Goal: Obtain resource: Download file/media

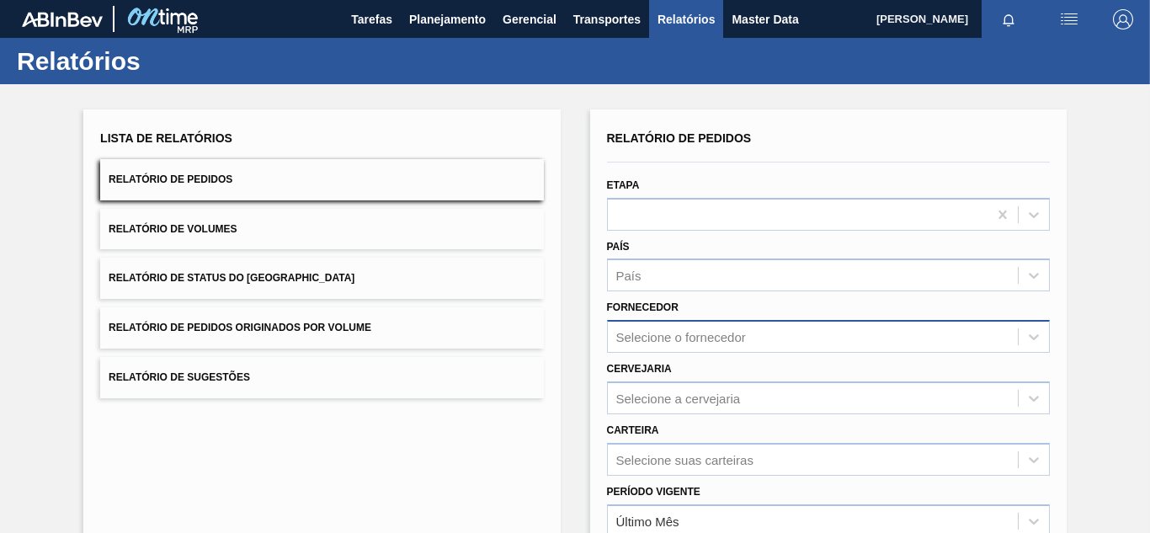
click at [686, 338] on div "Selecione o fornecedor" at bounding box center [681, 337] width 130 height 14
paste input "280389"
type input "280389"
click at [683, 325] on div "Selecione o fornecedor" at bounding box center [813, 337] width 410 height 24
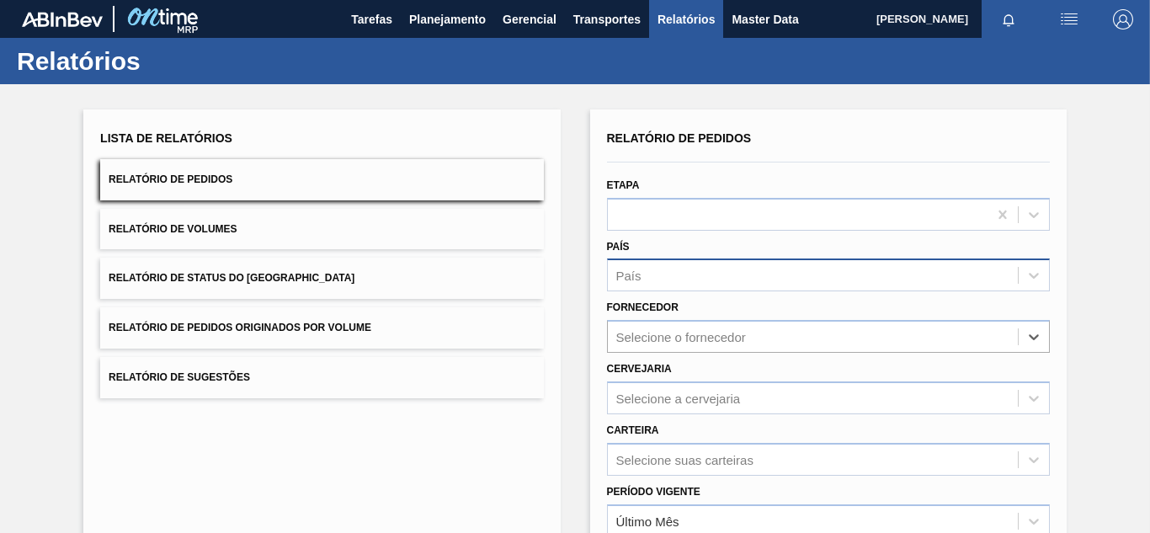
click at [679, 265] on div "País" at bounding box center [813, 276] width 410 height 24
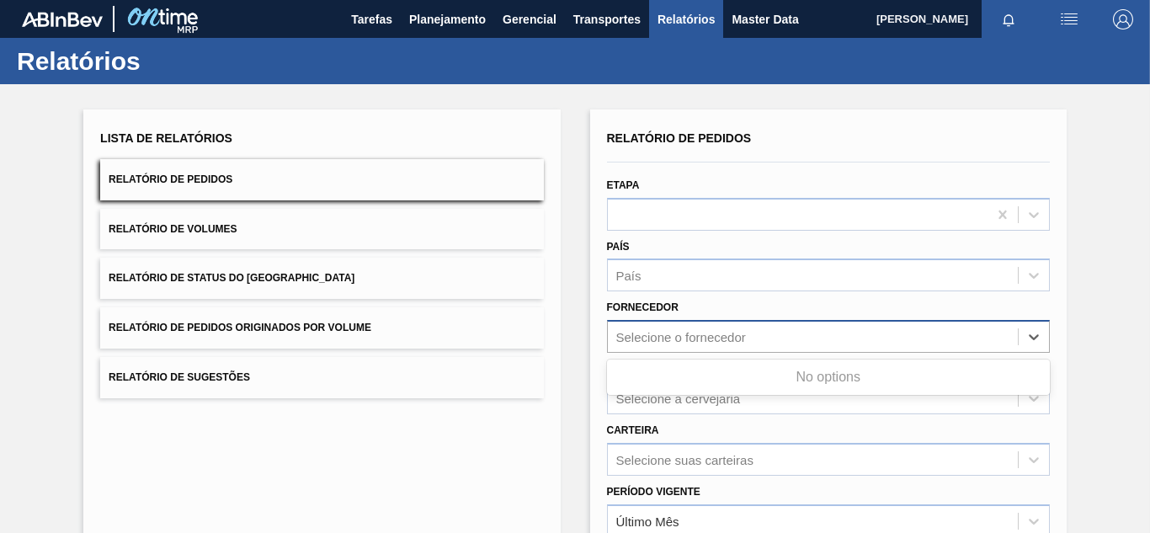
click at [669, 344] on div "Selecione o fornecedor" at bounding box center [813, 337] width 410 height 24
click at [671, 343] on div "Selecione o fornecedor" at bounding box center [681, 337] width 130 height 14
paste input "280389"
type input "280389"
click at [689, 373] on div "280389 (SAP Legado: 302997) - CARGILL AGRICOLA SA" at bounding box center [828, 378] width 443 height 31
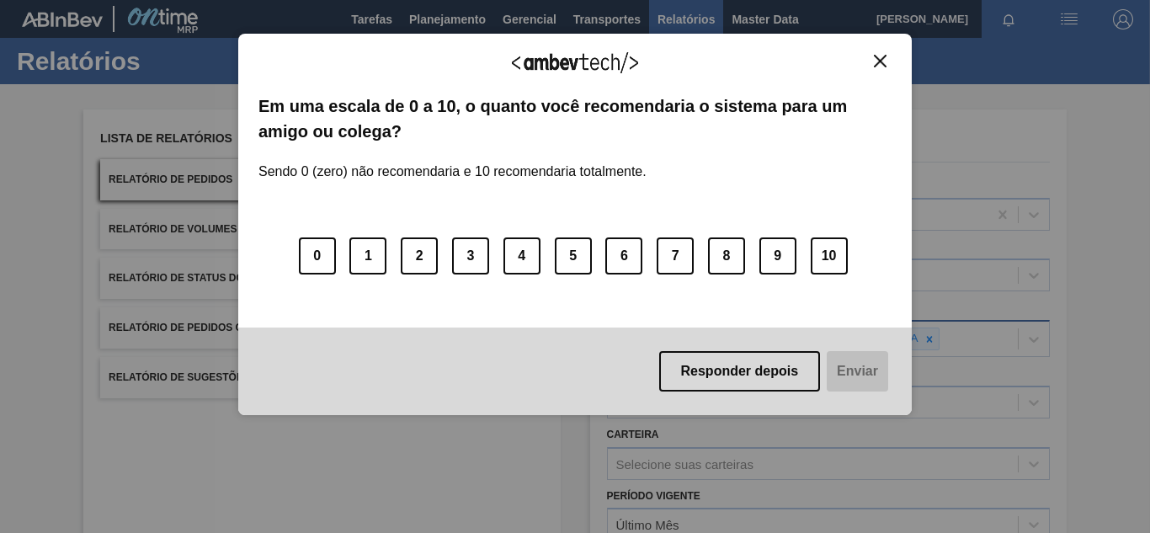
click at [885, 59] on img "Close" at bounding box center [880, 61] width 13 height 13
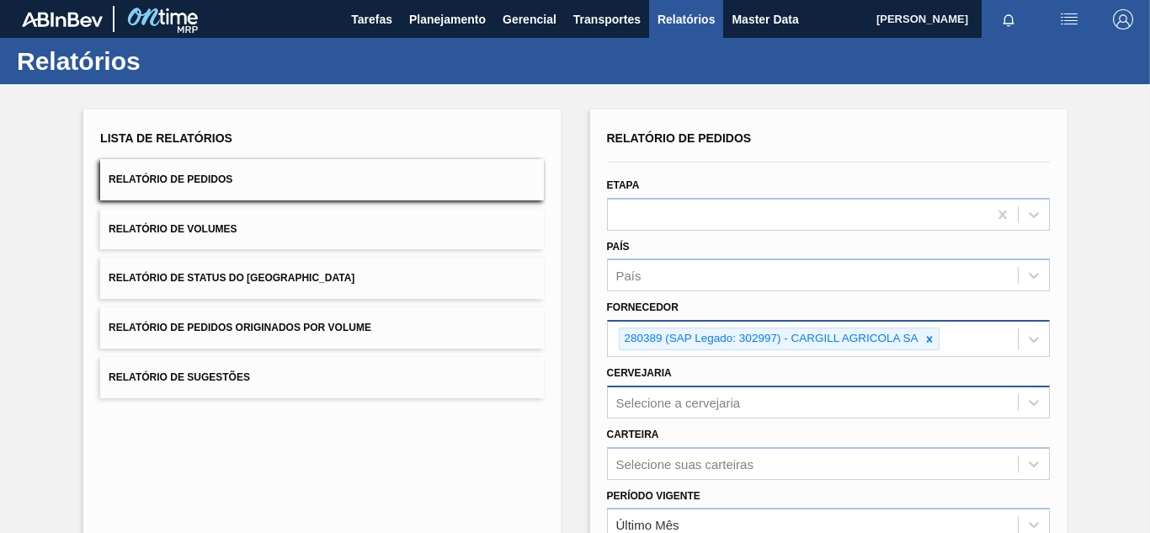
scroll to position [152, 0]
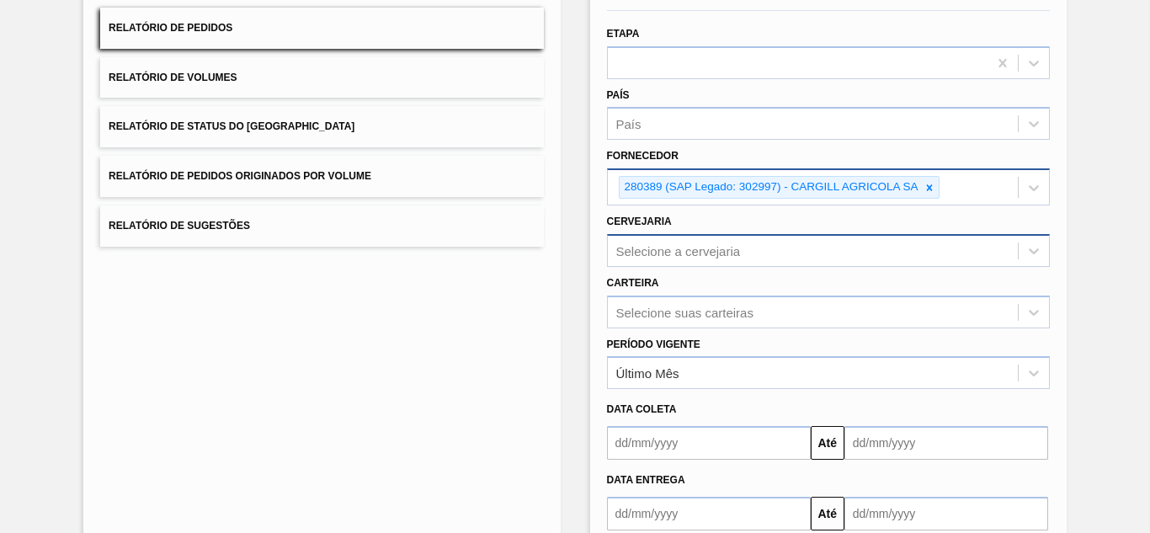
click at [703, 267] on div "Selecione a cervejaria" at bounding box center [828, 250] width 443 height 33
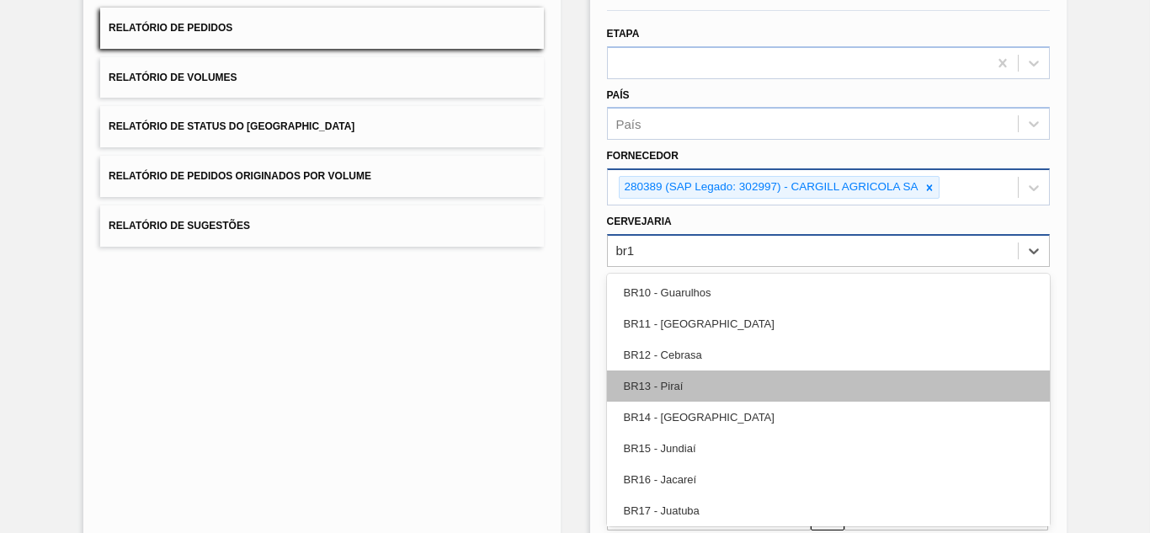
type input "br11"
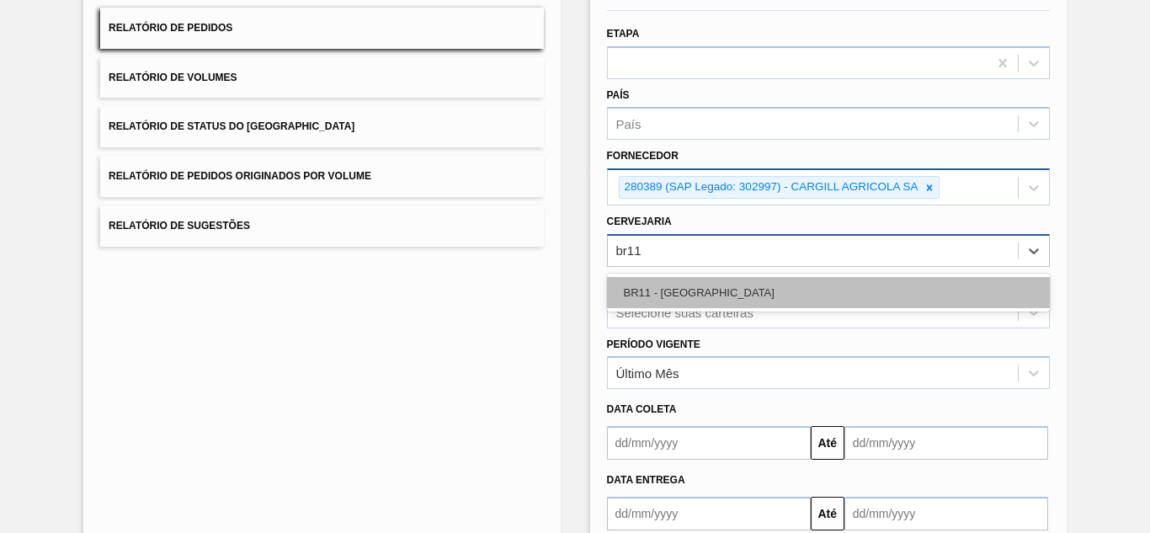
click at [679, 300] on div "BR11 - [GEOGRAPHIC_DATA]" at bounding box center [828, 292] width 443 height 31
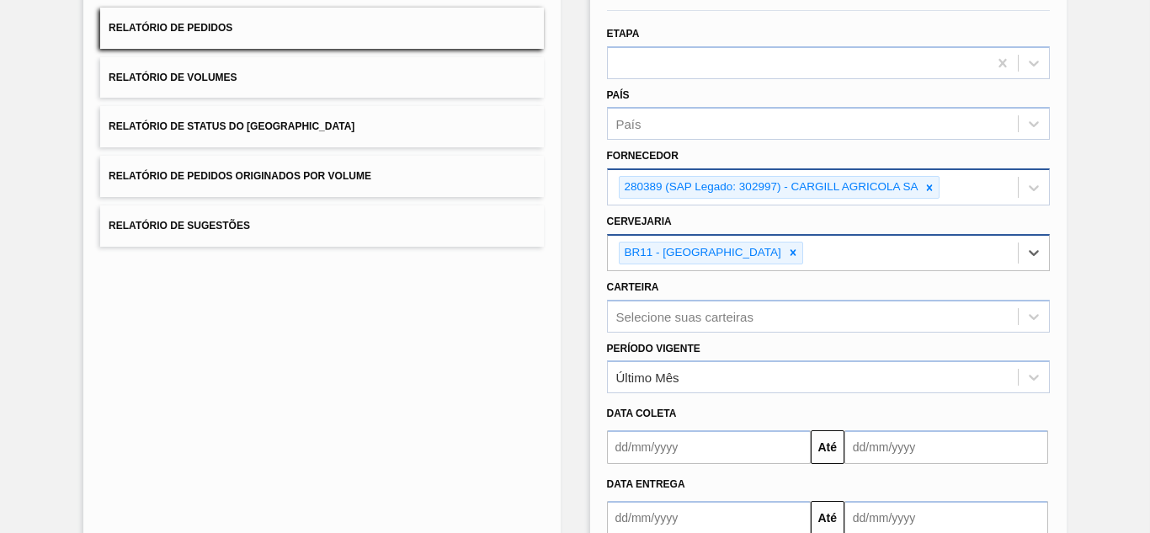
scroll to position [255, 0]
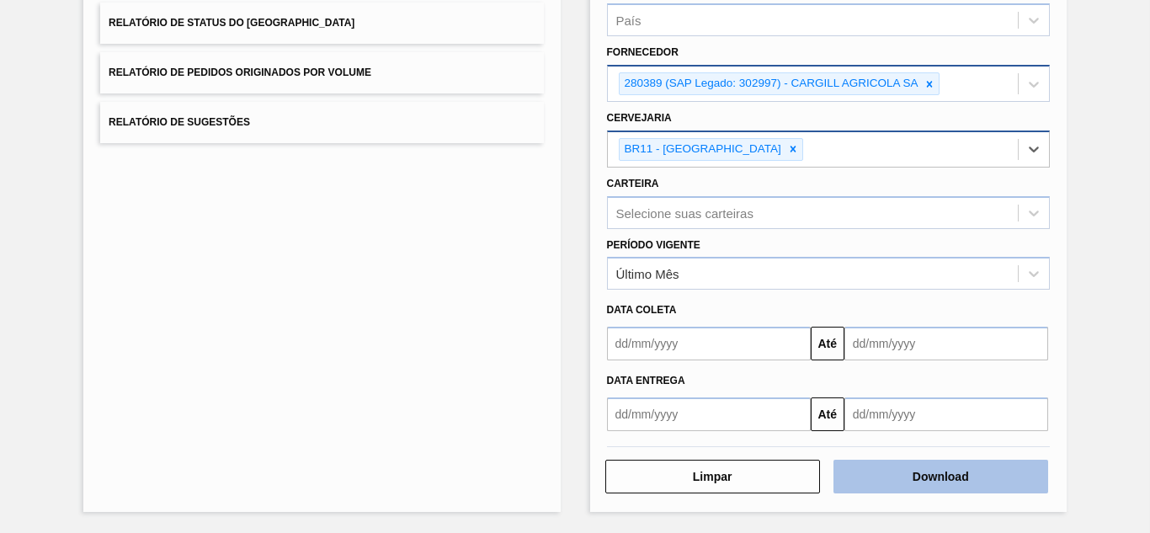
click at [910, 475] on button "Download" at bounding box center [941, 477] width 215 height 34
click at [924, 482] on button "Download" at bounding box center [941, 477] width 215 height 34
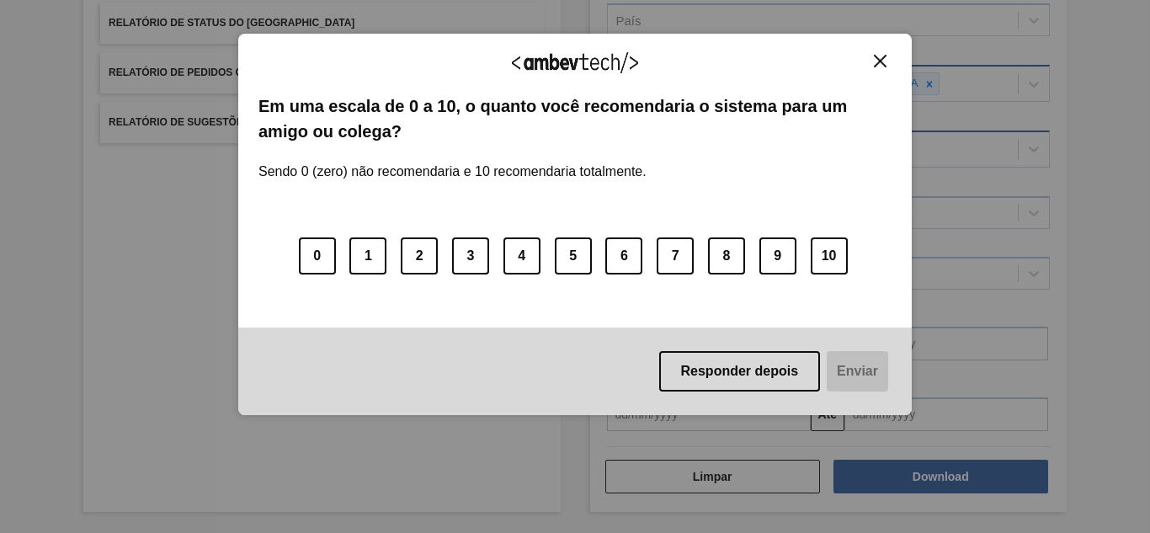
click at [871, 61] on button "Close" at bounding box center [880, 61] width 23 height 14
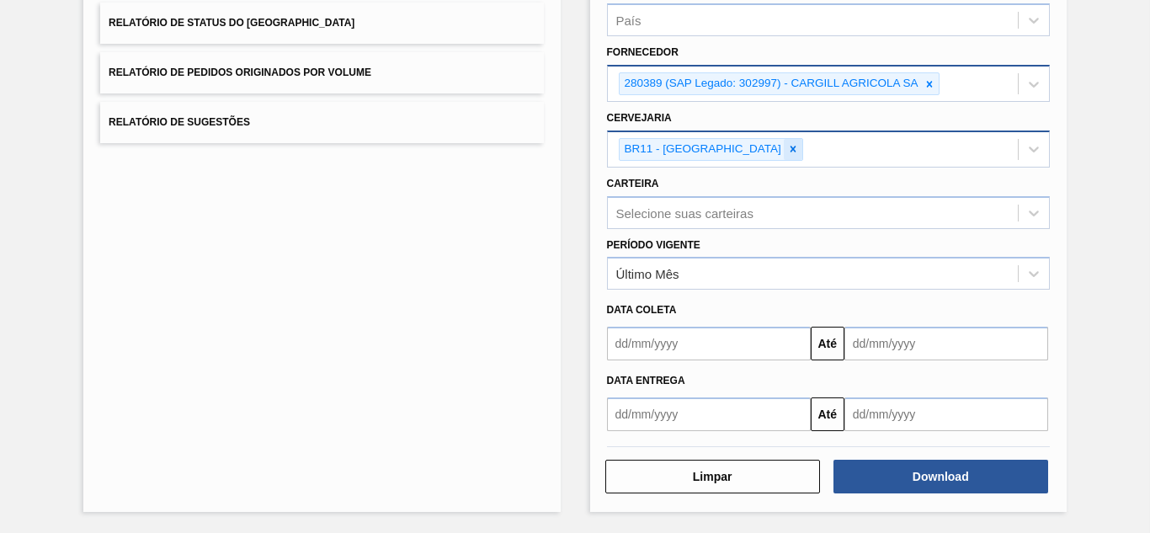
click at [791, 150] on icon at bounding box center [794, 150] width 6 height 6
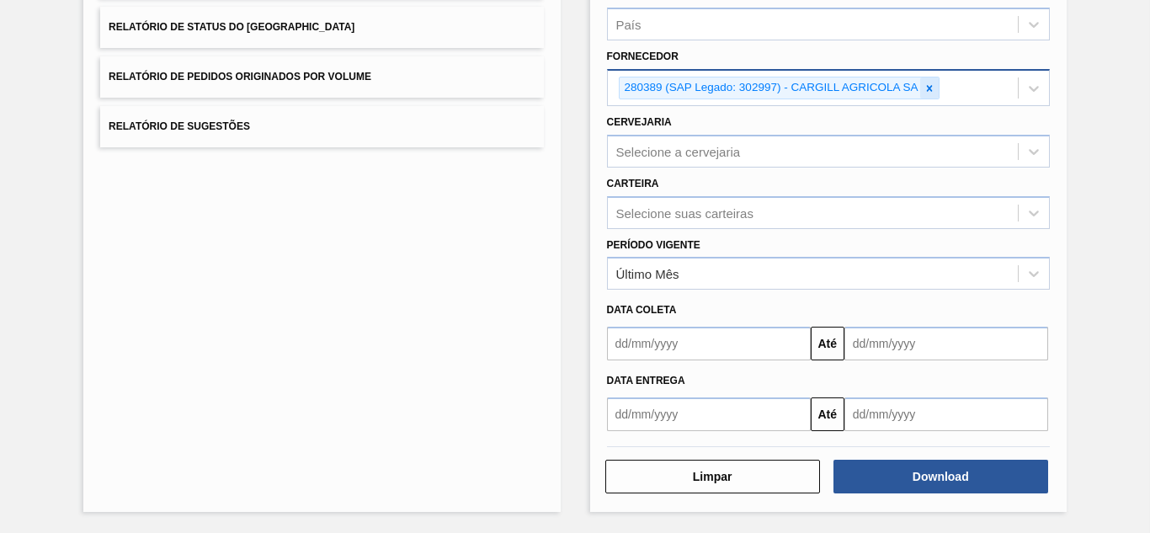
click at [929, 88] on icon at bounding box center [930, 88] width 6 height 6
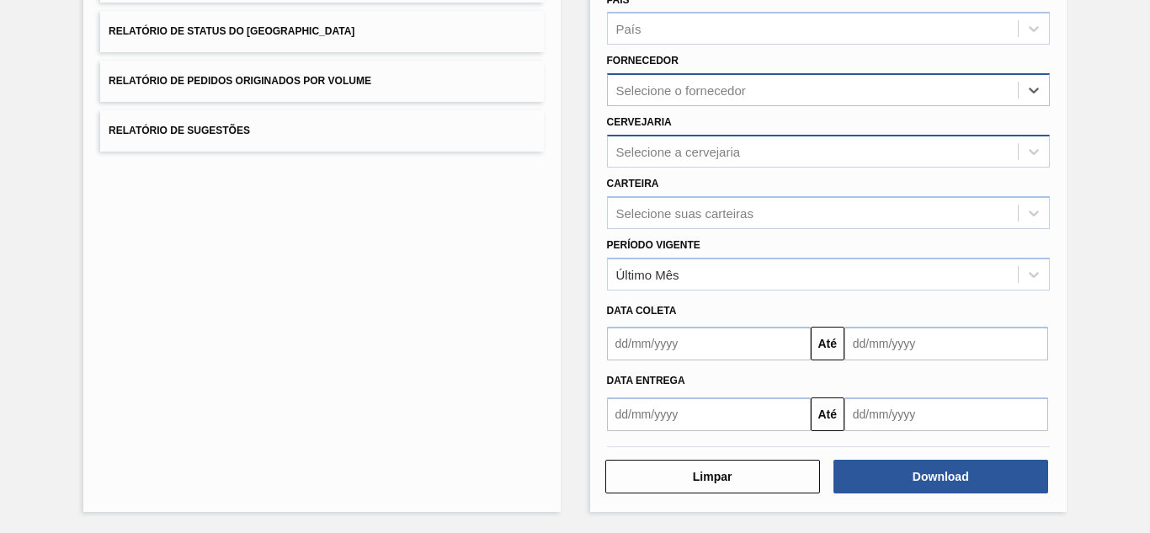
scroll to position [247, 0]
click at [728, 89] on div "Selecione o fornecedor" at bounding box center [681, 90] width 130 height 14
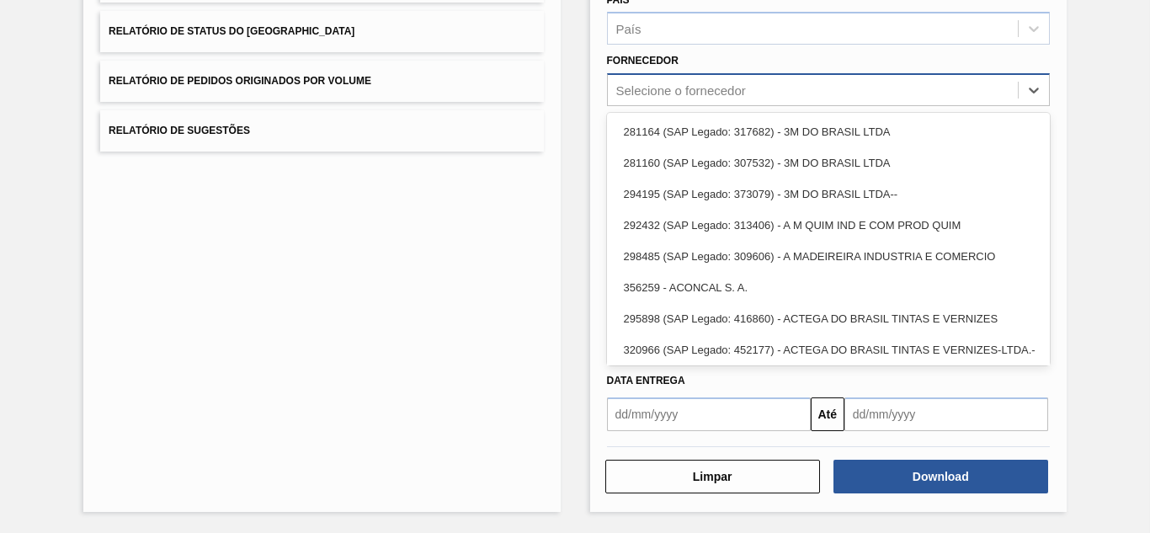
paste input "289877"
type input "289877"
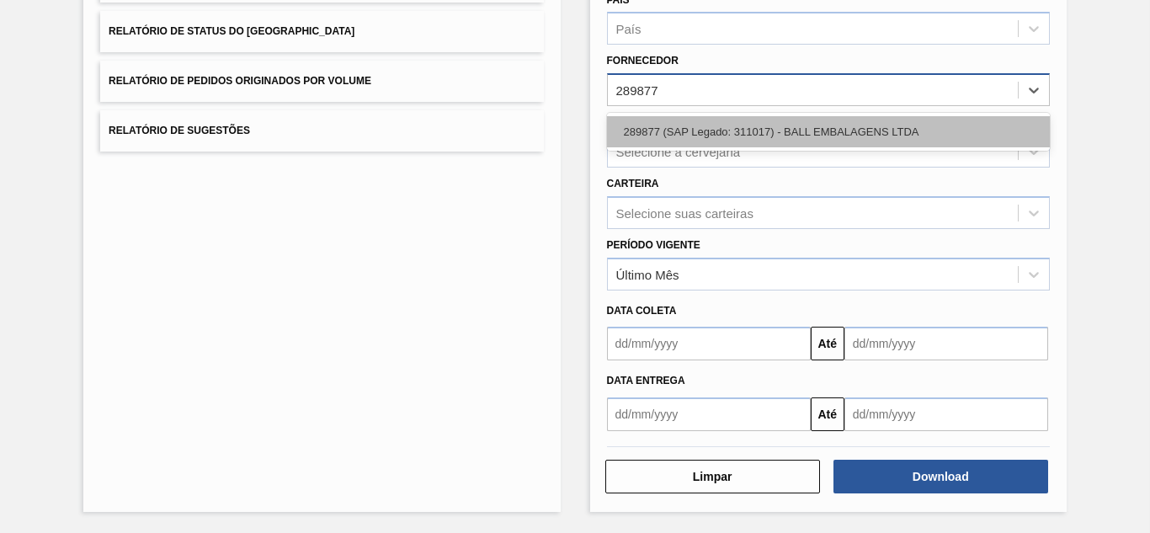
click at [694, 129] on div "289877 (SAP Legado: 311017) - BALL EMBALAGENS LTDA" at bounding box center [828, 131] width 443 height 31
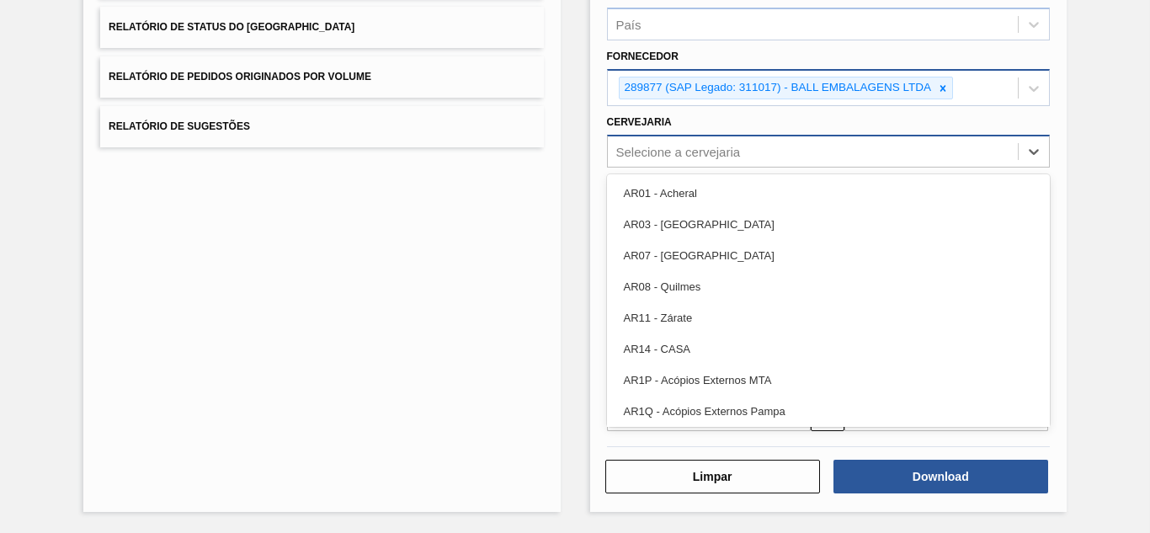
click at [658, 147] on div "Selecione a cervejaria" at bounding box center [678, 151] width 125 height 14
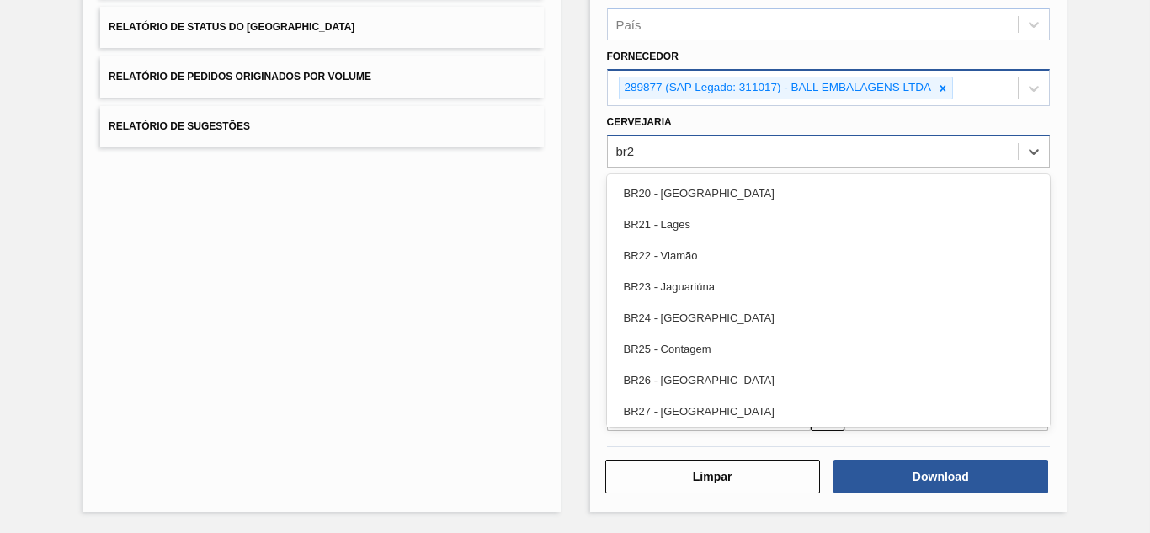
type input "br26"
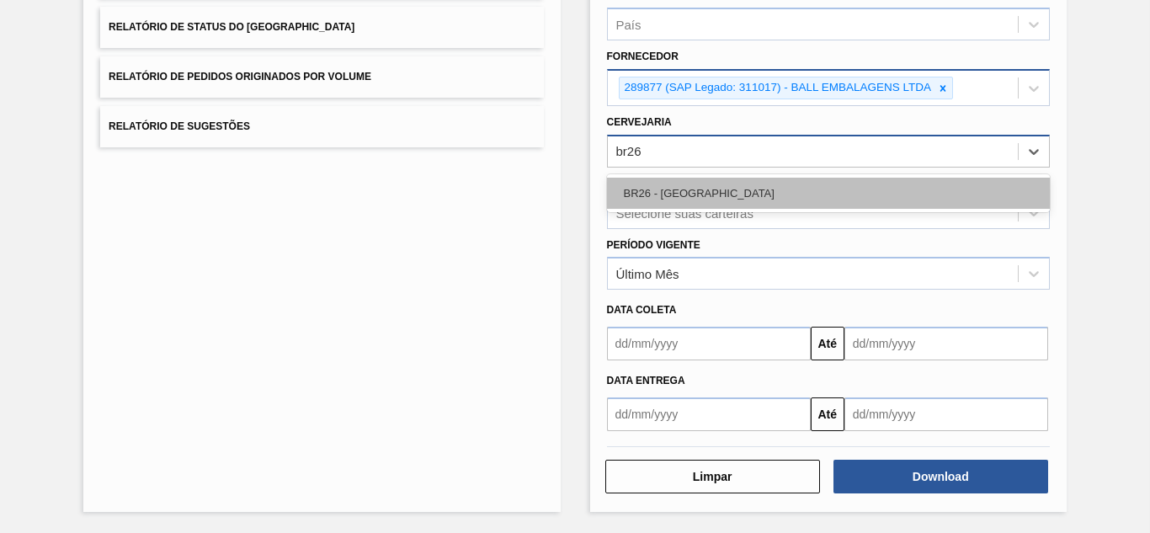
click at [656, 188] on div "BR26 - [GEOGRAPHIC_DATA]" at bounding box center [828, 193] width 443 height 31
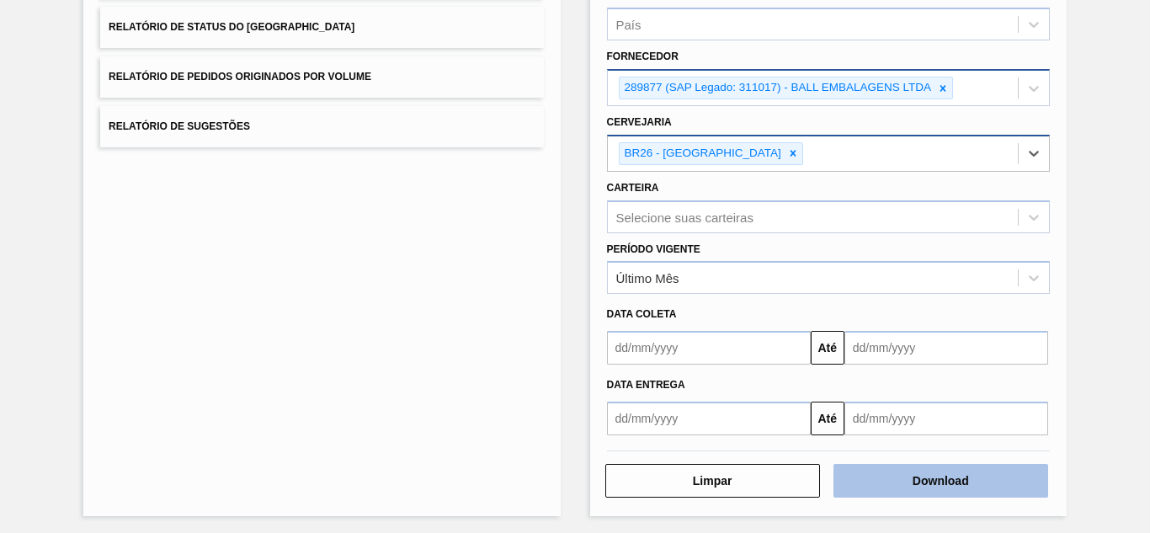
click at [874, 477] on button "Download" at bounding box center [941, 481] width 215 height 34
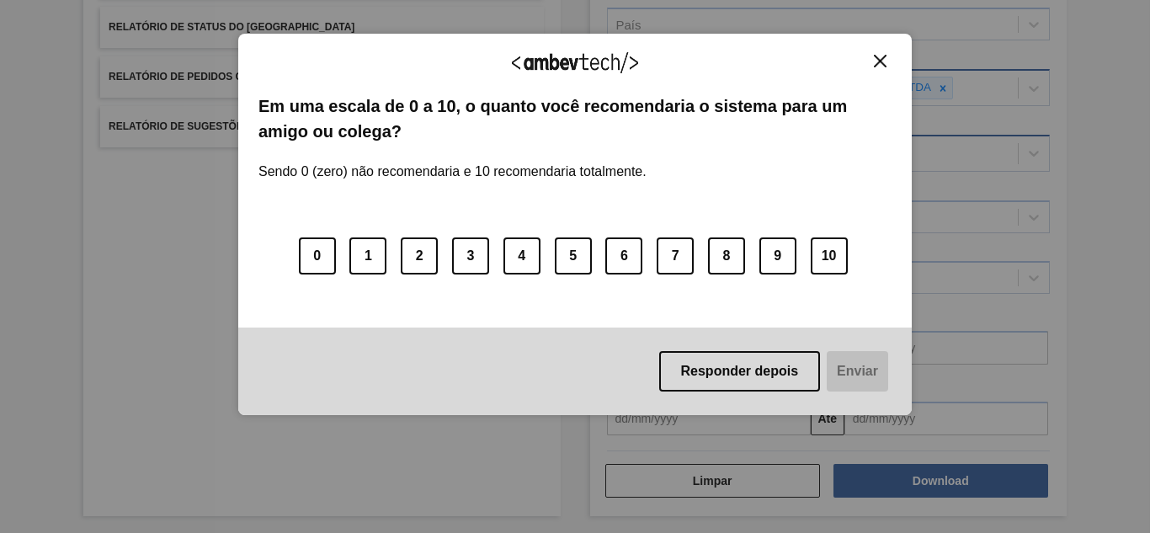
click at [887, 58] on button "Close" at bounding box center [880, 61] width 23 height 14
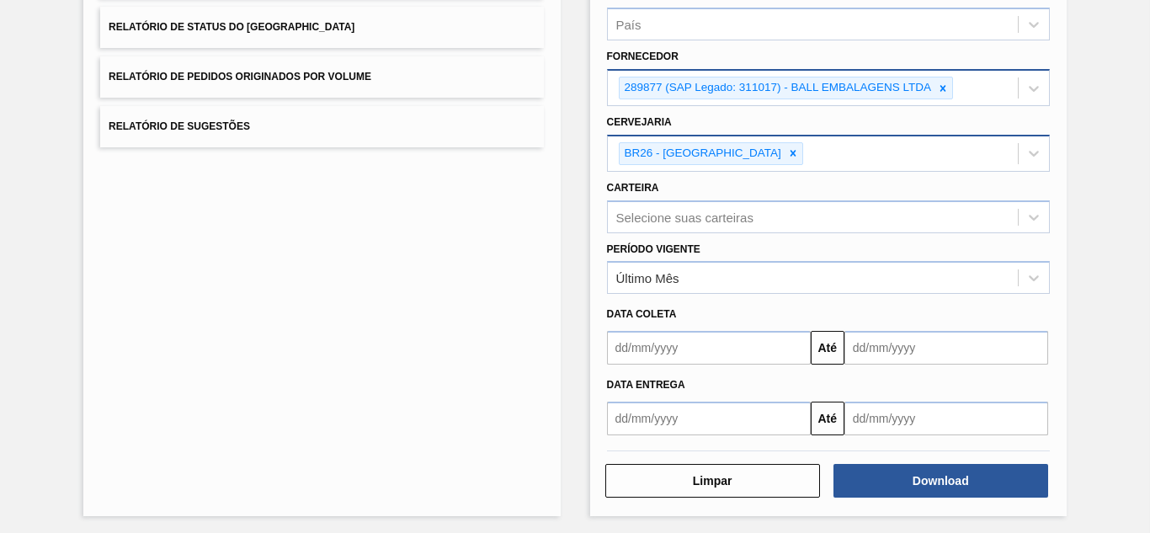
click at [942, 83] on icon at bounding box center [943, 89] width 12 height 12
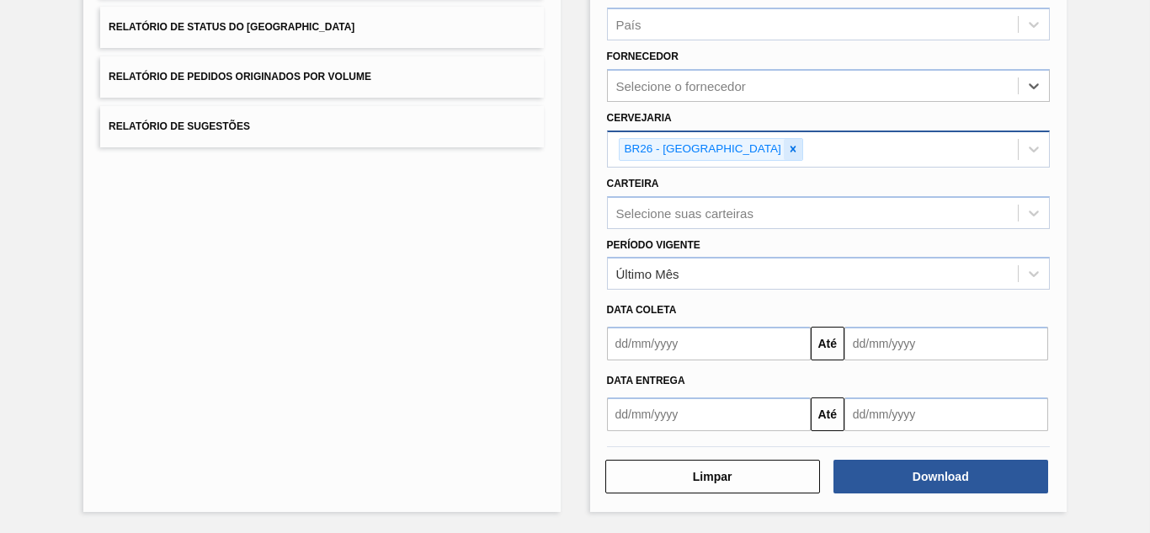
click at [791, 148] on icon at bounding box center [794, 150] width 6 height 6
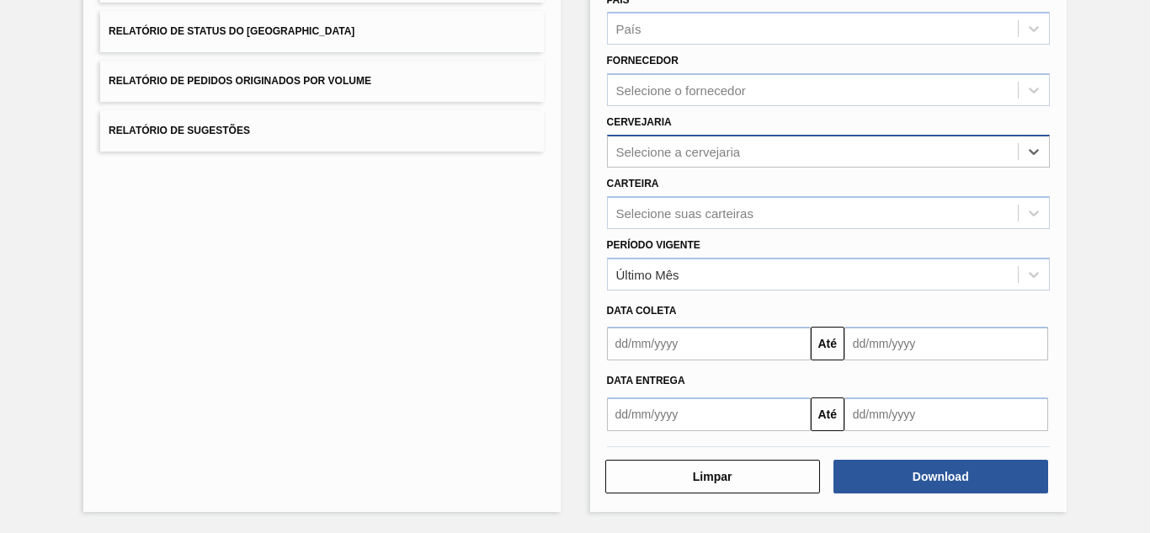
scroll to position [247, 0]
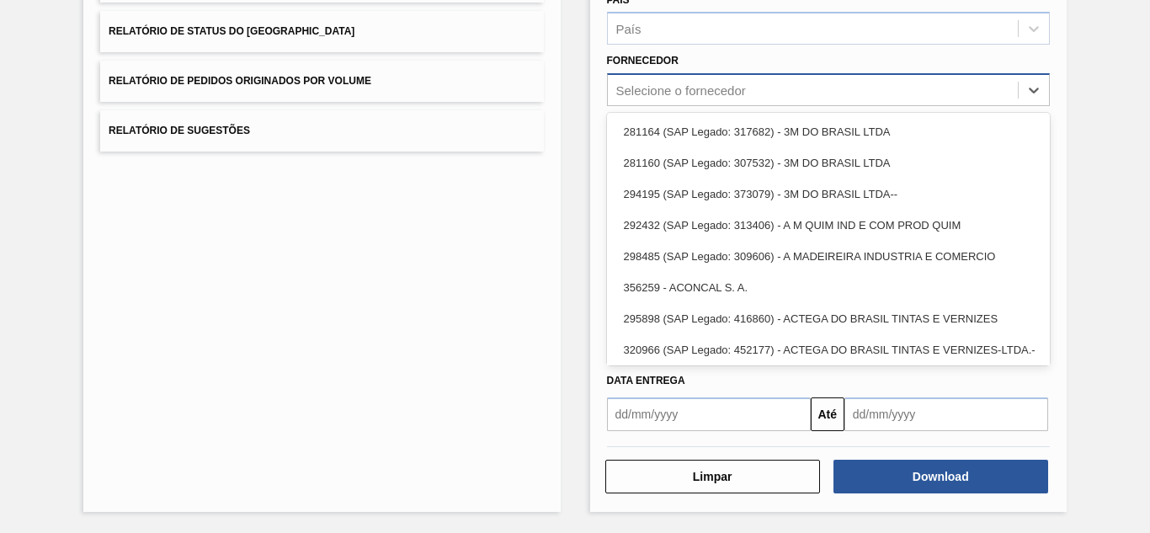
drag, startPoint x: 698, startPoint y: 91, endPoint x: 695, endPoint y: 101, distance: 10.4
click at [697, 91] on div "Selecione o fornecedor" at bounding box center [681, 90] width 130 height 14
paste input "280389"
type input "280389"
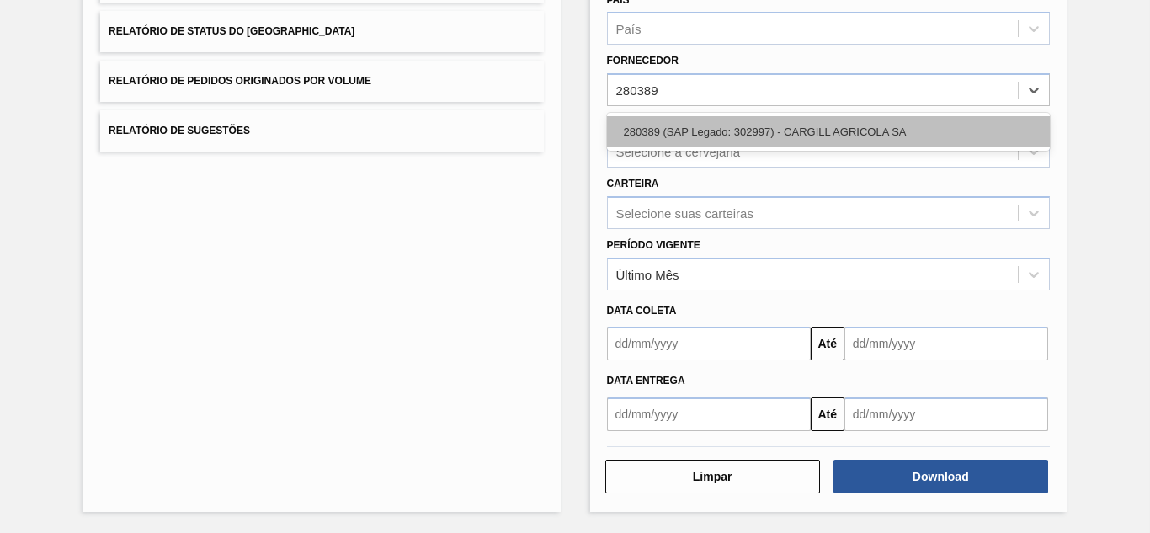
click at [637, 127] on div "280389 (SAP Legado: 302997) - CARGILL AGRICOLA SA" at bounding box center [828, 131] width 443 height 31
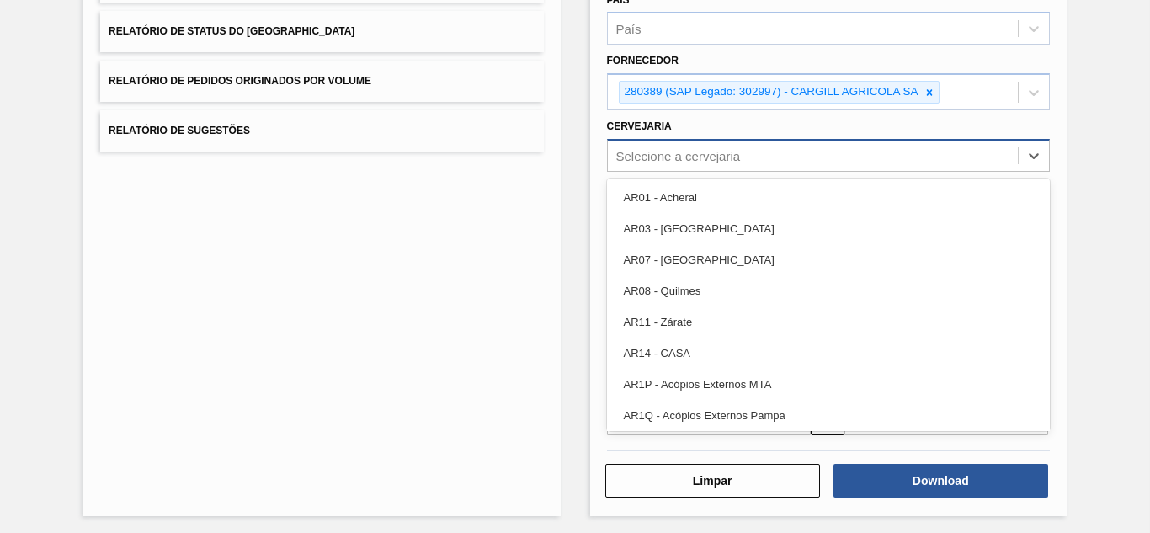
click at [654, 157] on div "Selecione a cervejaria" at bounding box center [678, 155] width 125 height 14
type input "BR11"
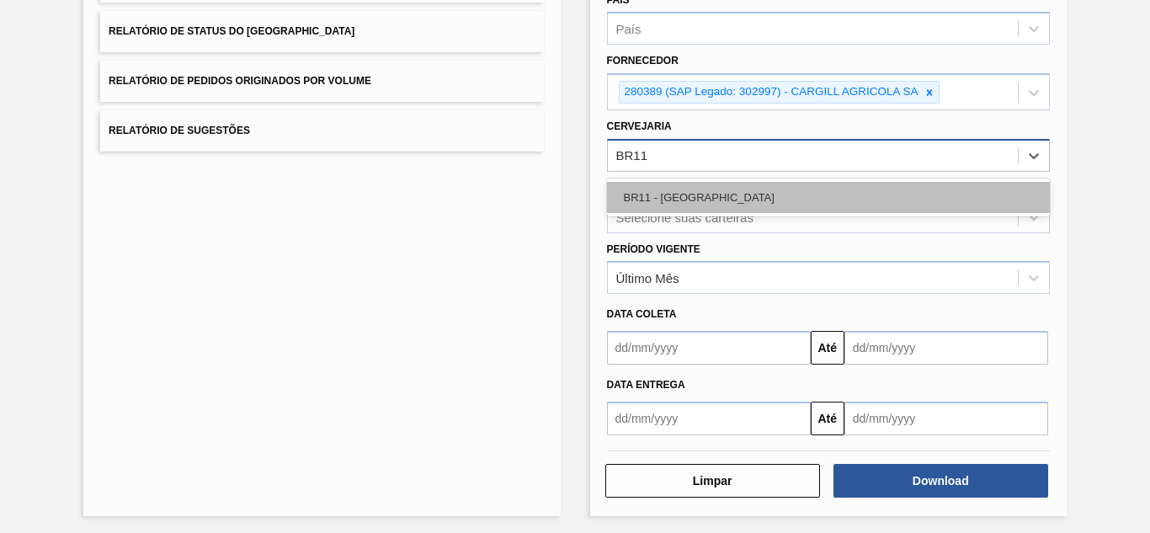
click at [666, 186] on div "BR11 - [GEOGRAPHIC_DATA]" at bounding box center [828, 197] width 443 height 31
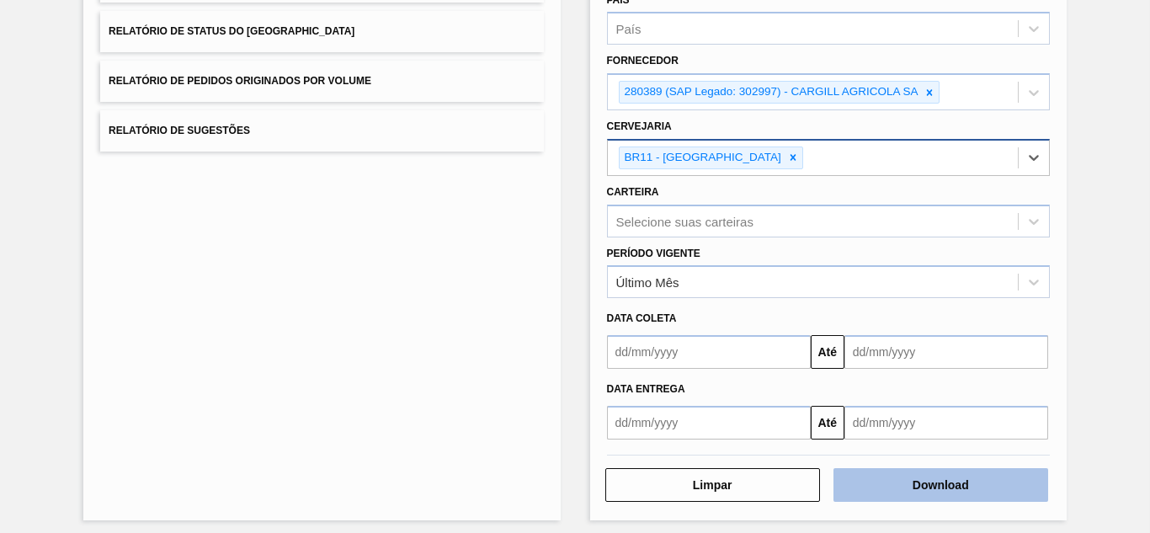
click at [896, 493] on button "Download" at bounding box center [941, 485] width 215 height 34
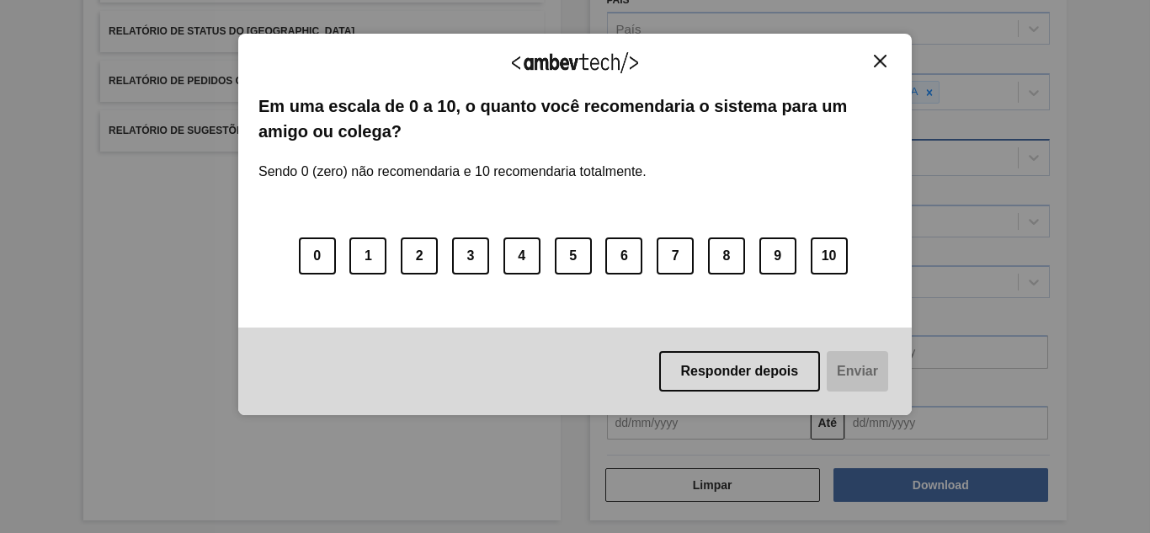
click at [879, 56] on img "Close" at bounding box center [880, 61] width 13 height 13
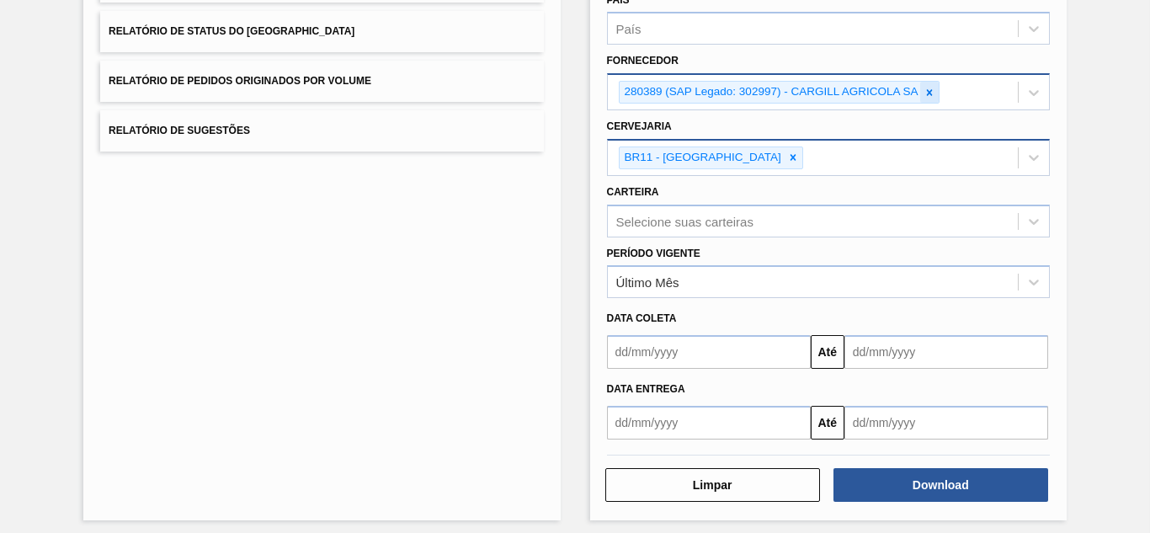
click at [926, 91] on icon at bounding box center [930, 93] width 12 height 12
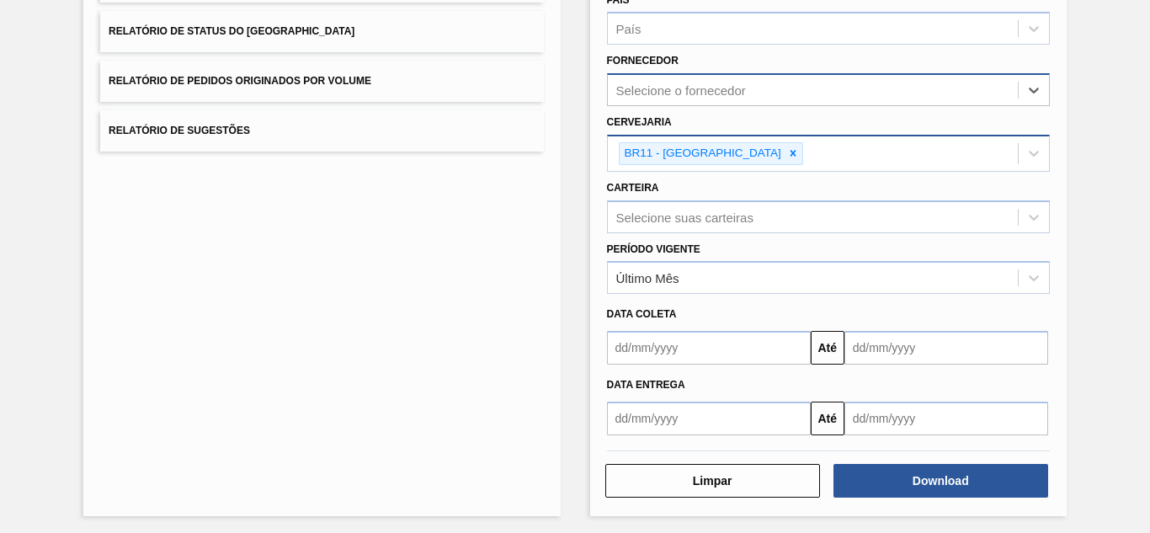
paste input "327858"
type input "327858"
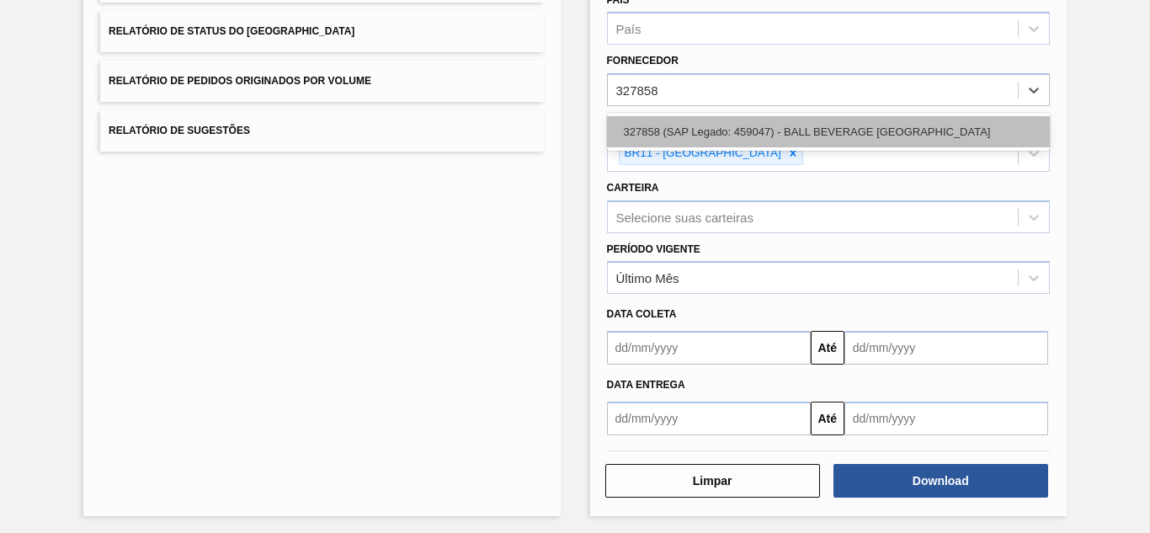
click at [672, 134] on div "327858 (SAP Legado: 459047) - BALL BEVERAGE [GEOGRAPHIC_DATA]" at bounding box center [828, 131] width 443 height 31
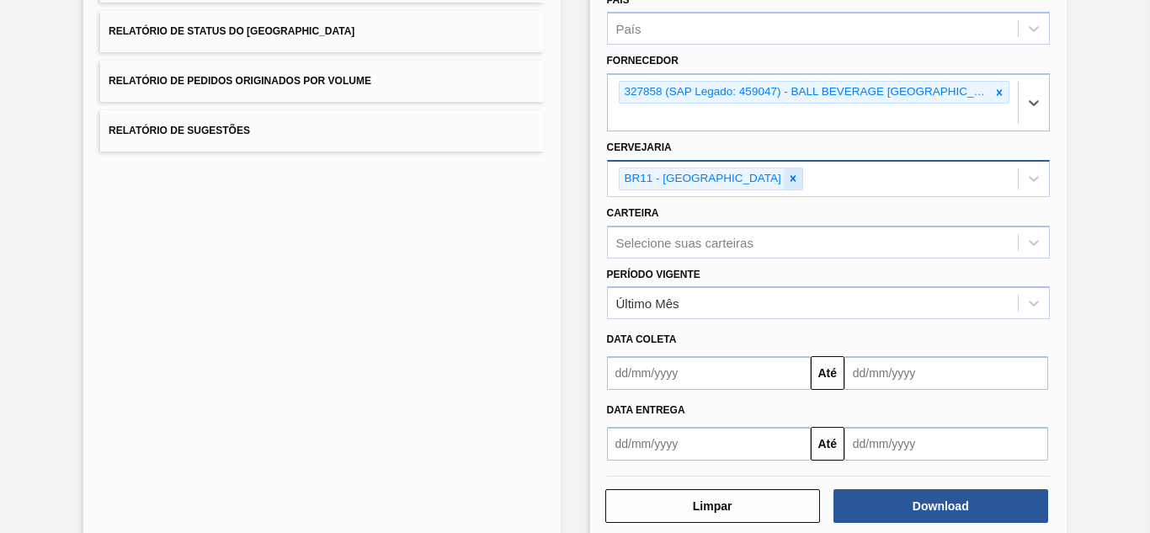
click at [787, 183] on icon at bounding box center [793, 179] width 12 height 12
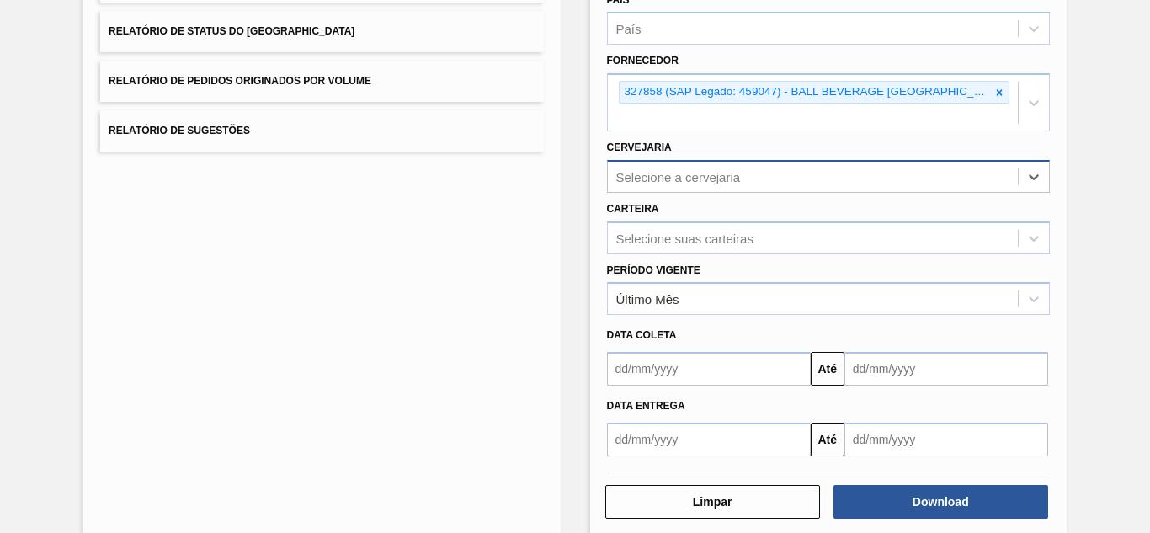
paste input "30012400"
type input "30012400"
drag, startPoint x: 697, startPoint y: 176, endPoint x: 547, endPoint y: 154, distance: 151.5
click at [547, 154] on div "Lista de Relatórios Relatório de Pedidos Relatório de Volumes Relatório de Stat…" at bounding box center [575, 197] width 1150 height 721
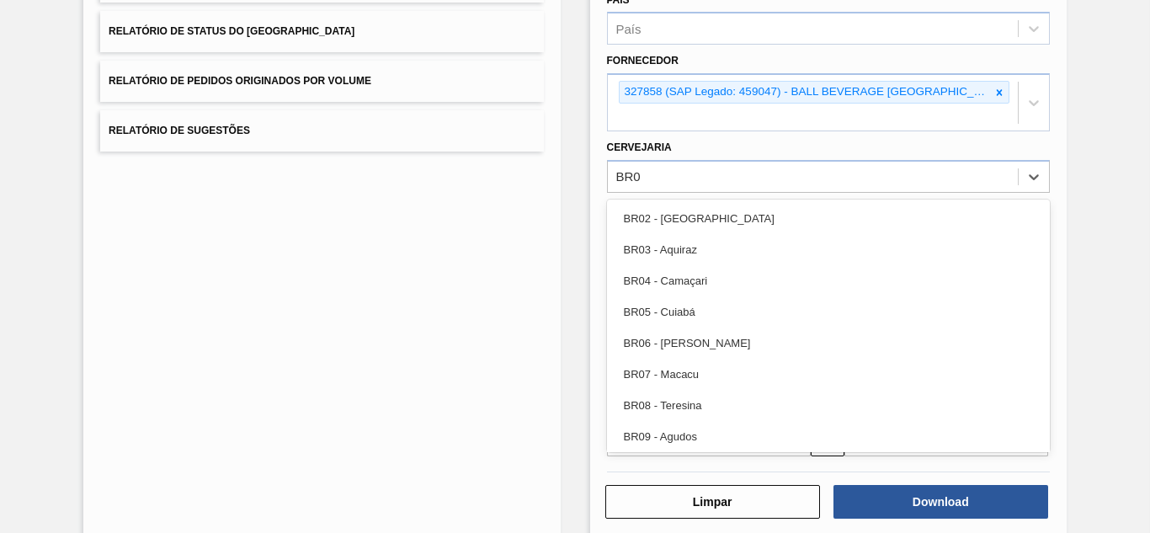
type input "BR09"
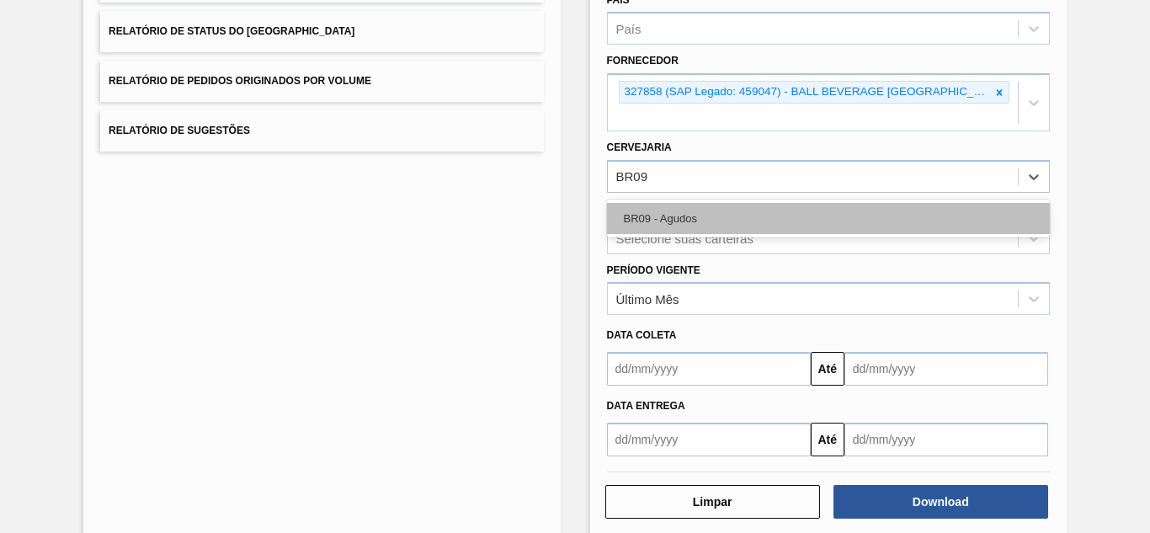
click at [685, 206] on div "BR09 - Agudos" at bounding box center [828, 218] width 443 height 31
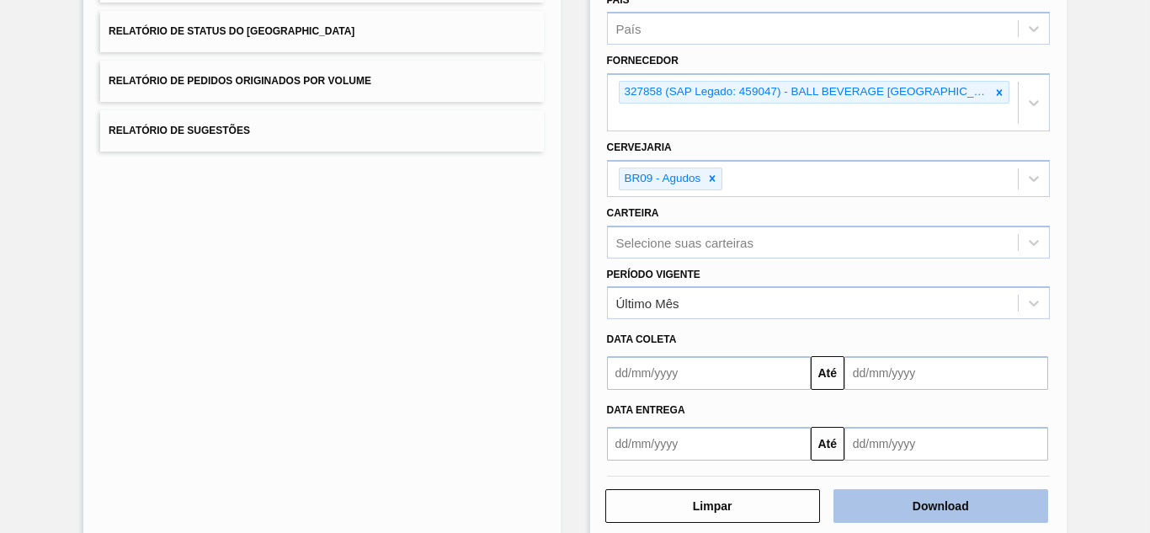
click at [881, 498] on button "Download" at bounding box center [941, 506] width 215 height 34
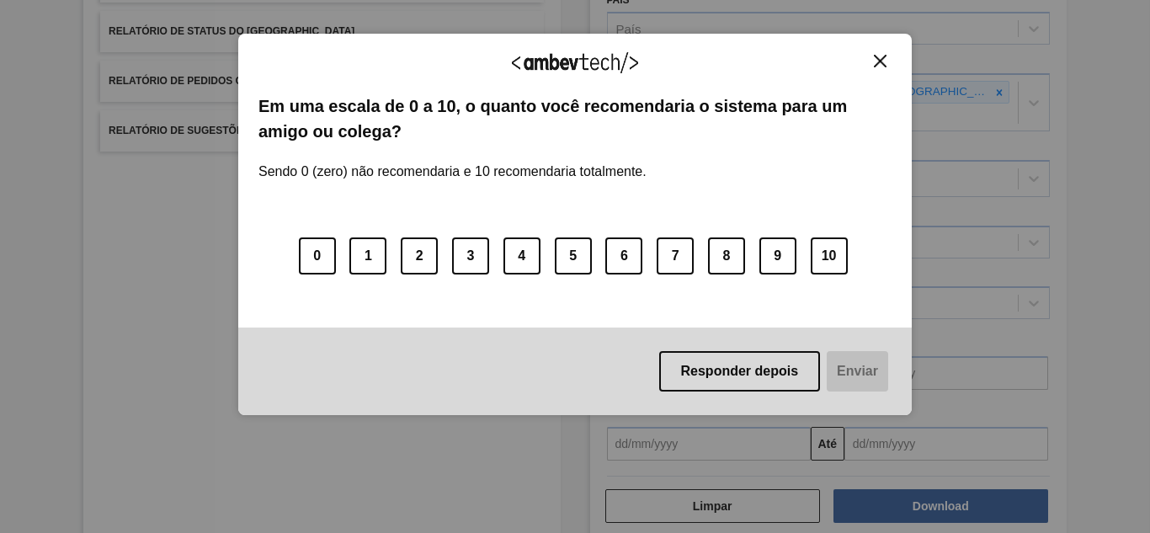
click at [886, 67] on img "Close" at bounding box center [880, 61] width 13 height 13
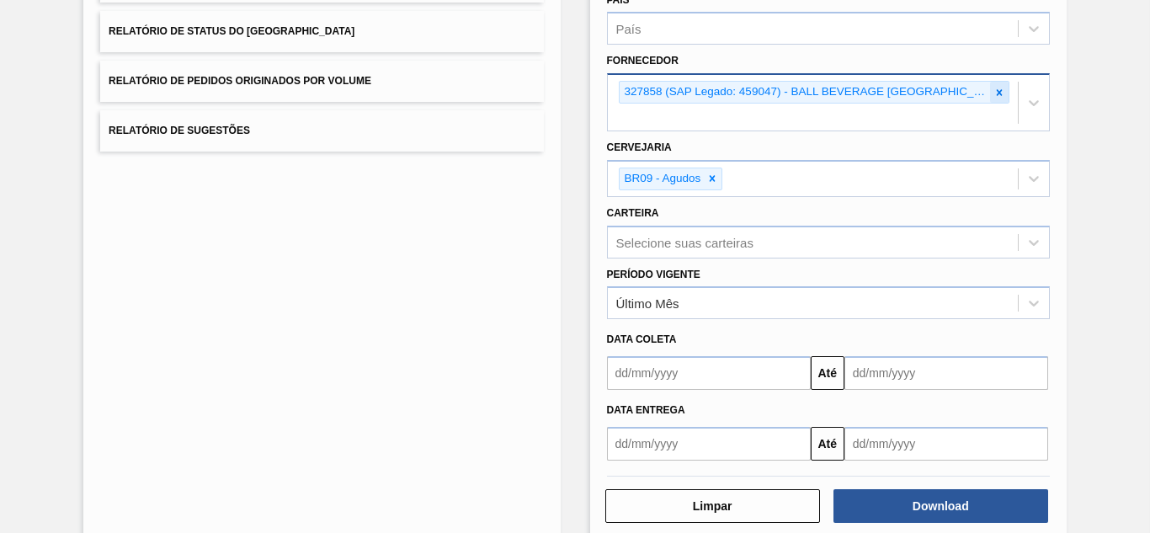
click at [999, 94] on icon at bounding box center [1000, 92] width 6 height 6
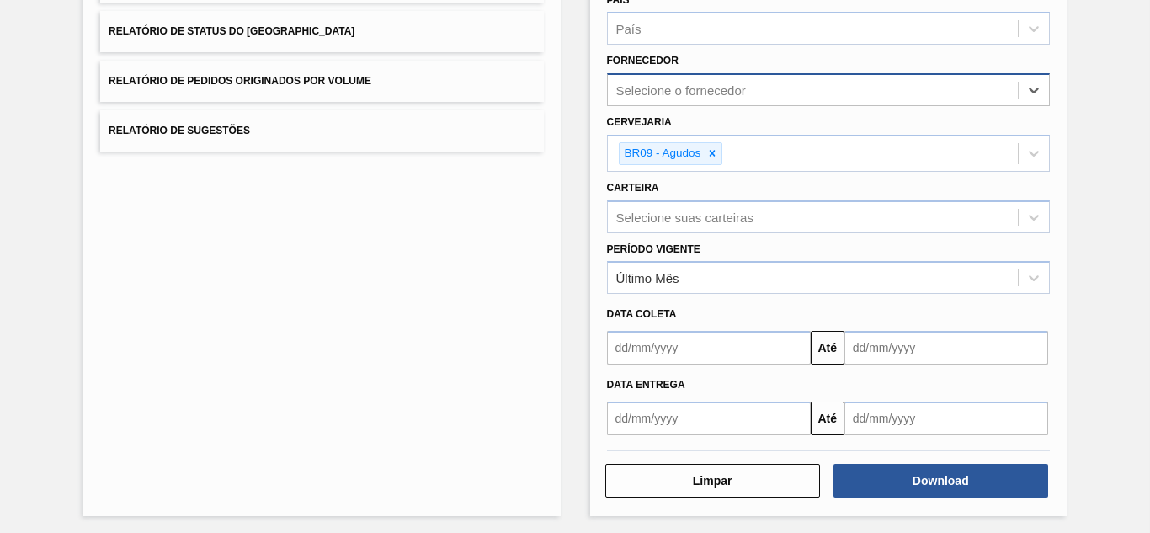
drag, startPoint x: 712, startPoint y: 152, endPoint x: 695, endPoint y: 115, distance: 41.5
click at [712, 153] on icon at bounding box center [713, 154] width 6 height 6
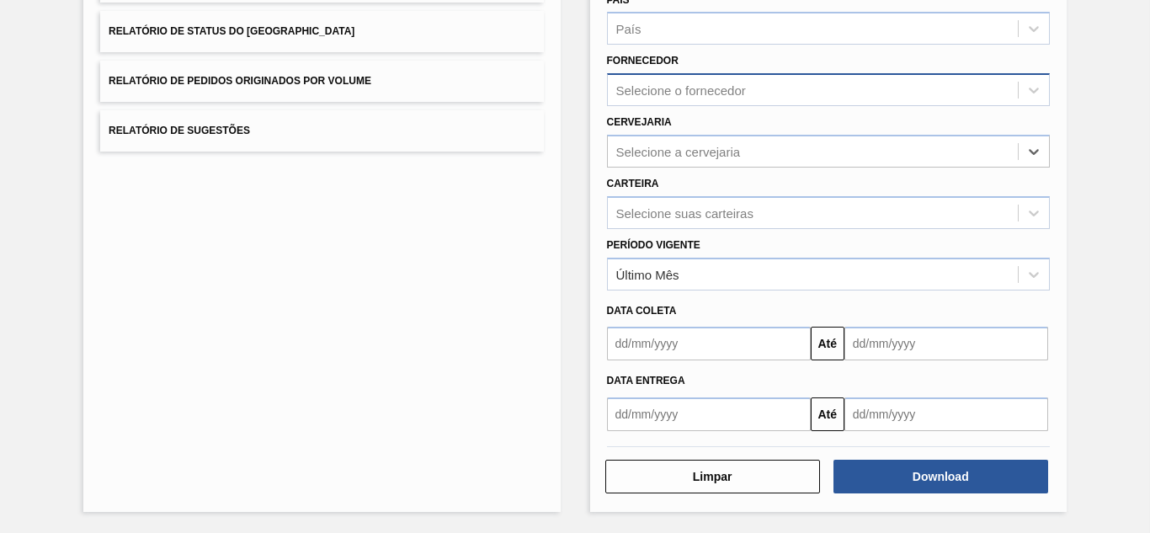
click at [676, 93] on div "Selecione o fornecedor" at bounding box center [681, 90] width 130 height 14
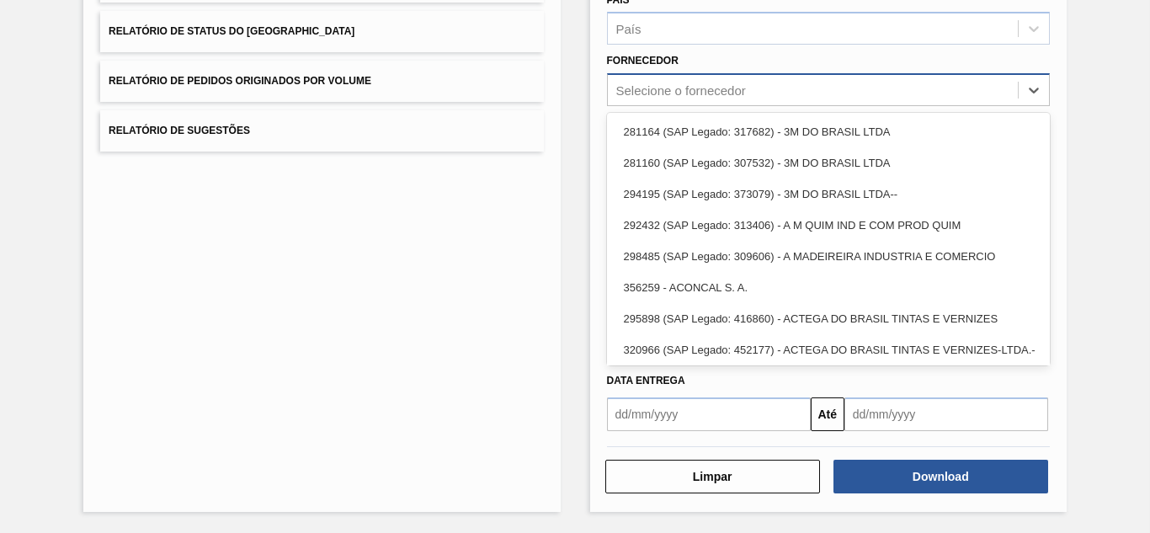
paste input "280864"
type input "280864"
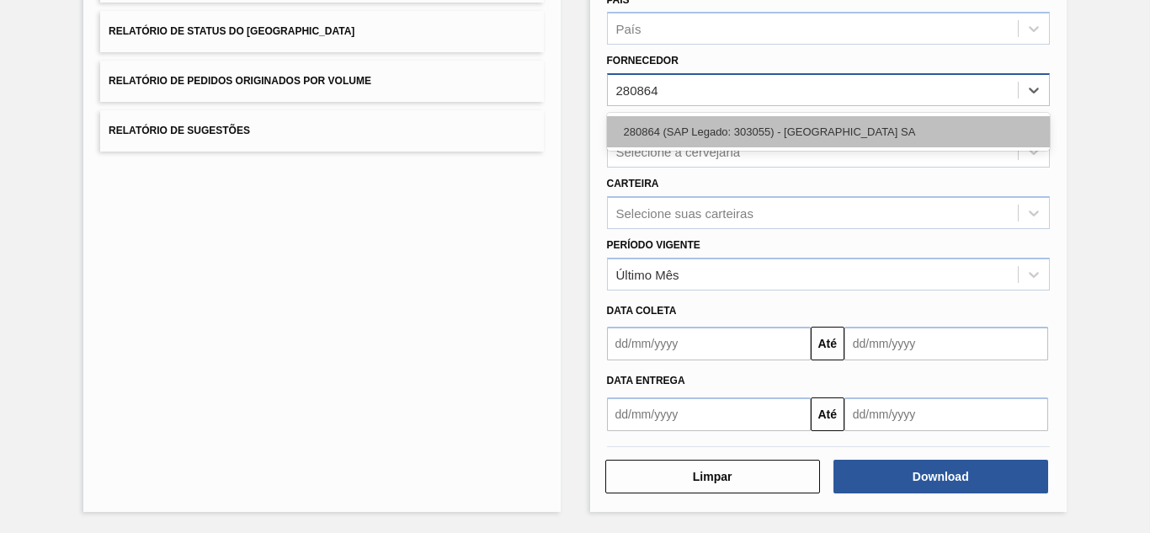
click at [670, 125] on div "280864 (SAP Legado: 303055) - [GEOGRAPHIC_DATA] SA" at bounding box center [828, 131] width 443 height 31
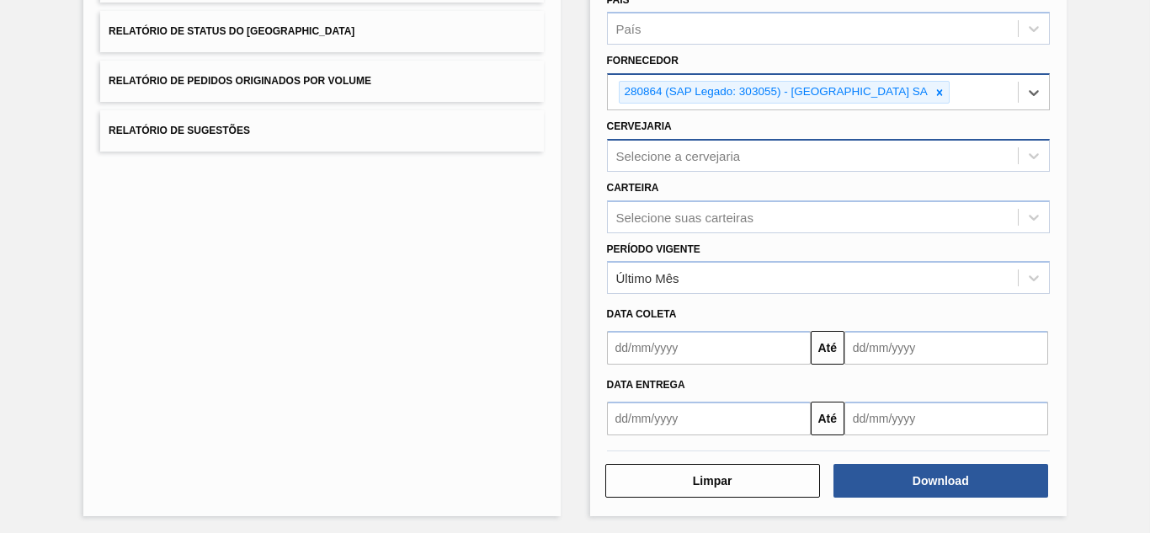
click at [649, 164] on div "Selecione a cervejaria" at bounding box center [813, 155] width 410 height 24
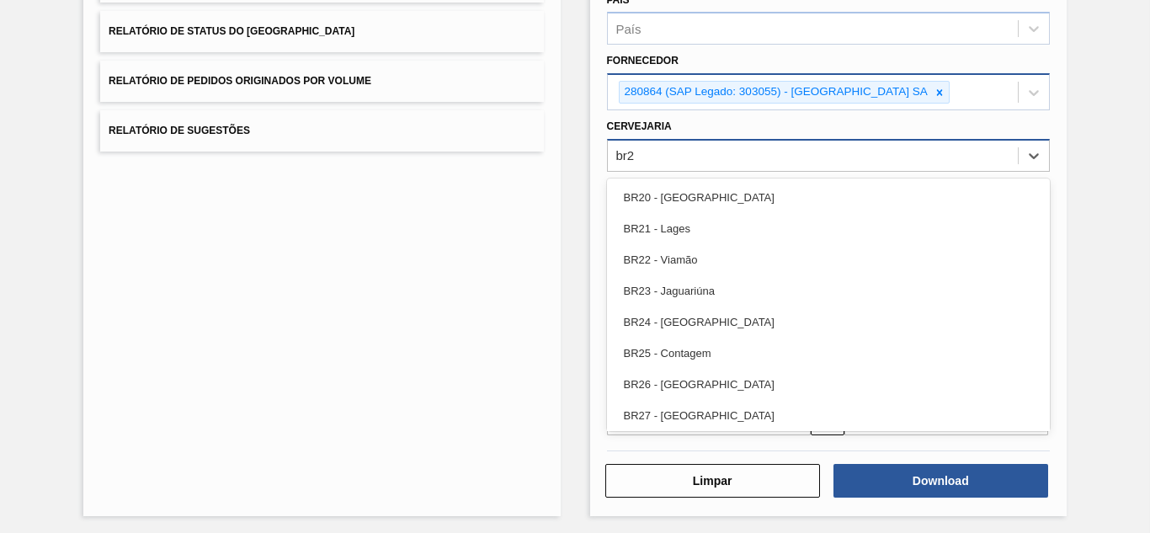
type input "br26"
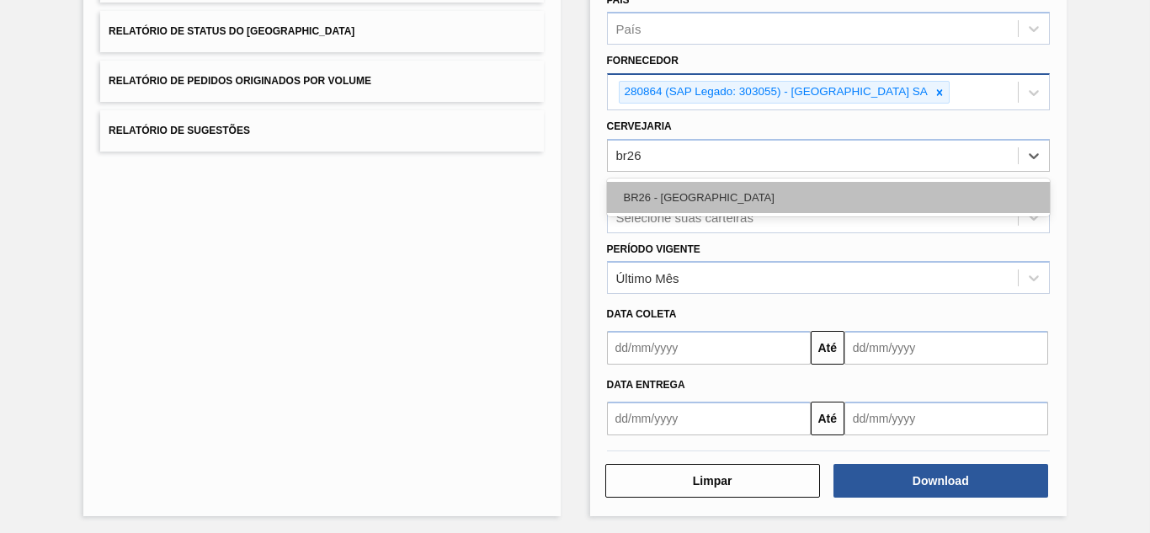
click at [663, 194] on div "BR26 - [GEOGRAPHIC_DATA]" at bounding box center [828, 197] width 443 height 31
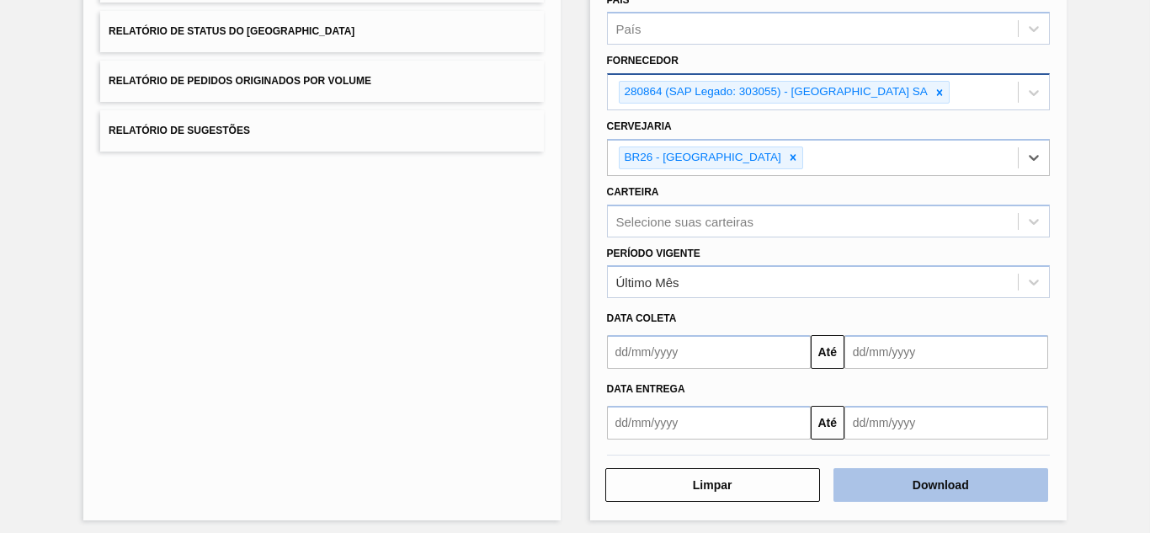
click at [879, 476] on button "Download" at bounding box center [941, 485] width 215 height 34
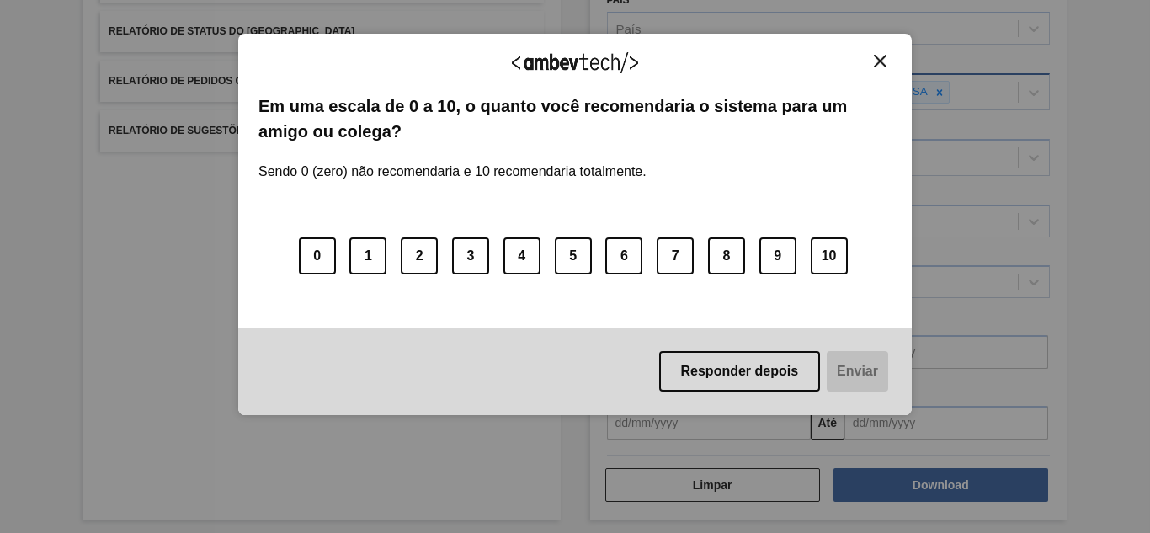
click at [876, 56] on img "Close" at bounding box center [880, 61] width 13 height 13
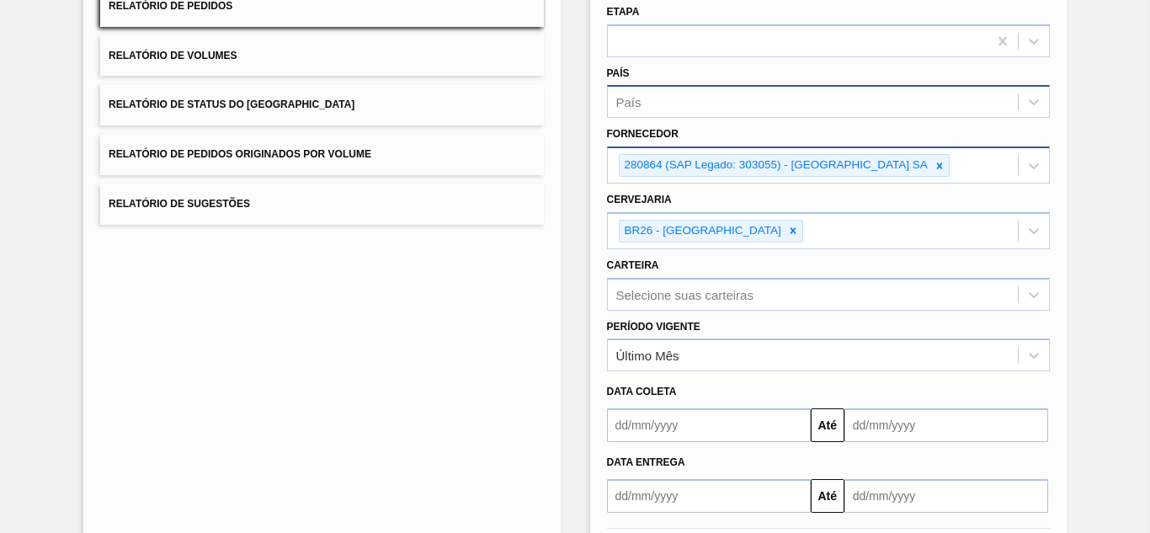
scroll to position [78, 0]
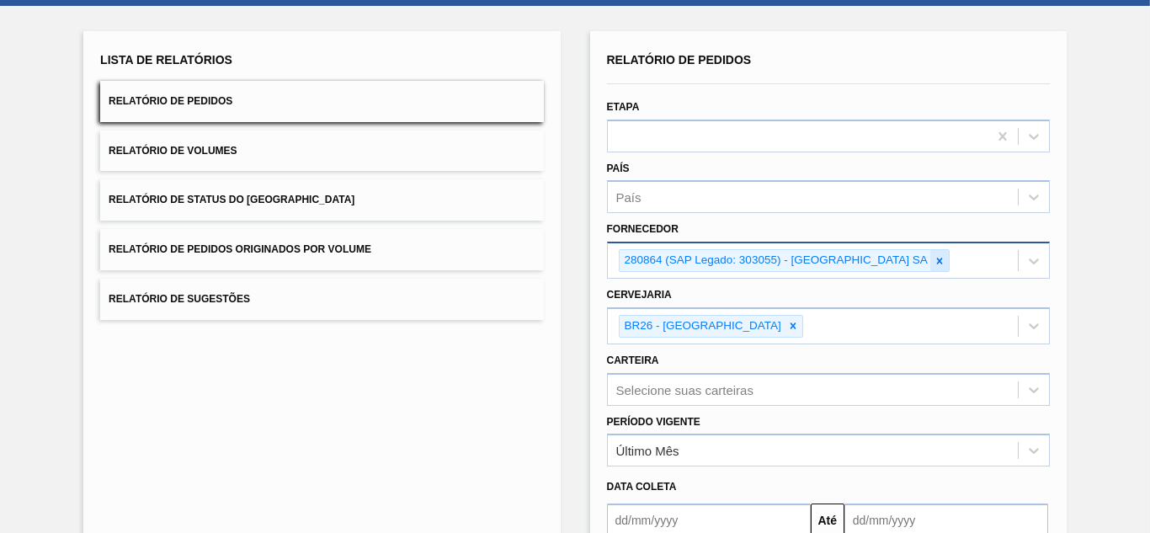
click at [949, 255] on div at bounding box center [939, 260] width 19 height 21
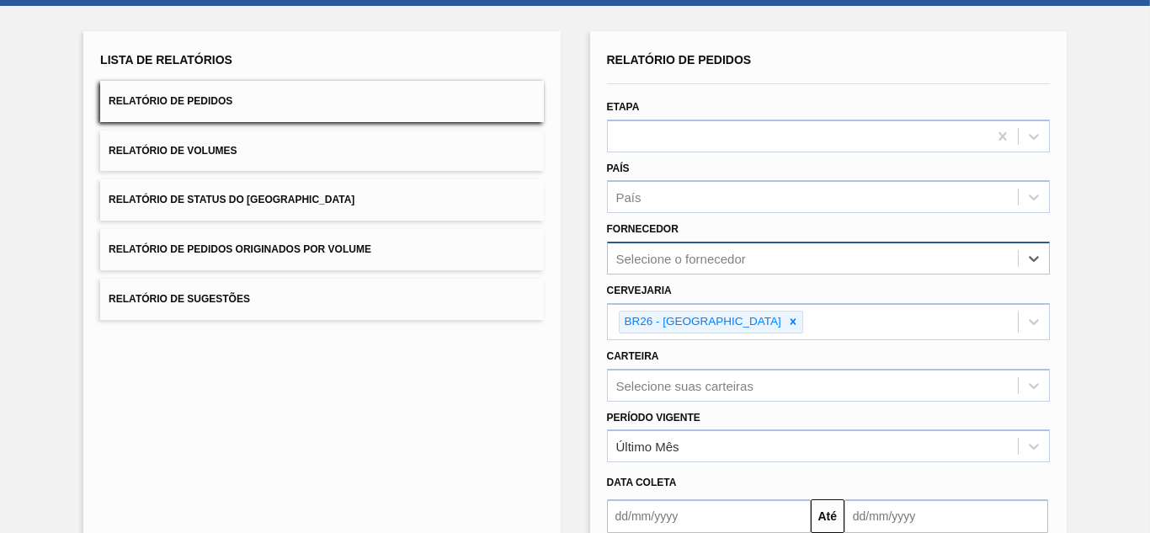
paste input "279493"
type input "279493"
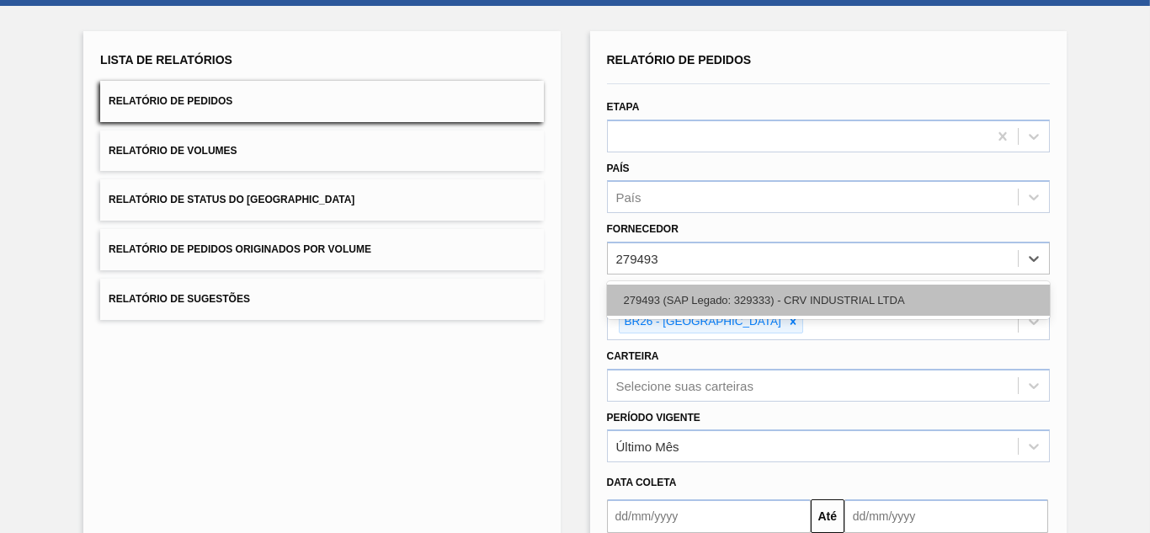
click at [698, 304] on div "279493 (SAP Legado: 329333) - CRV INDUSTRIAL LTDA" at bounding box center [828, 300] width 443 height 31
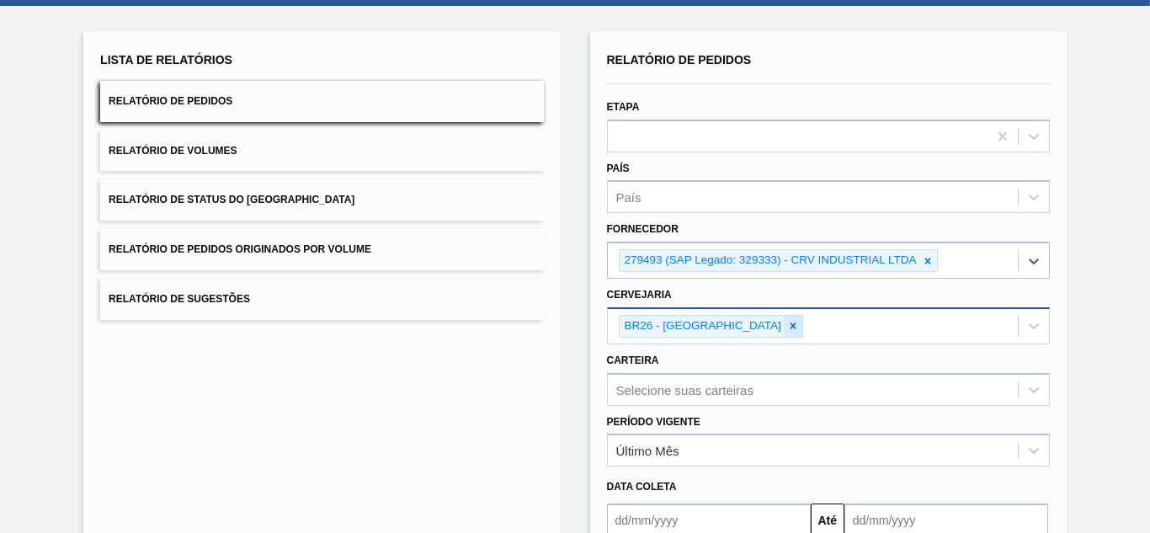
click at [784, 330] on div at bounding box center [793, 326] width 19 height 21
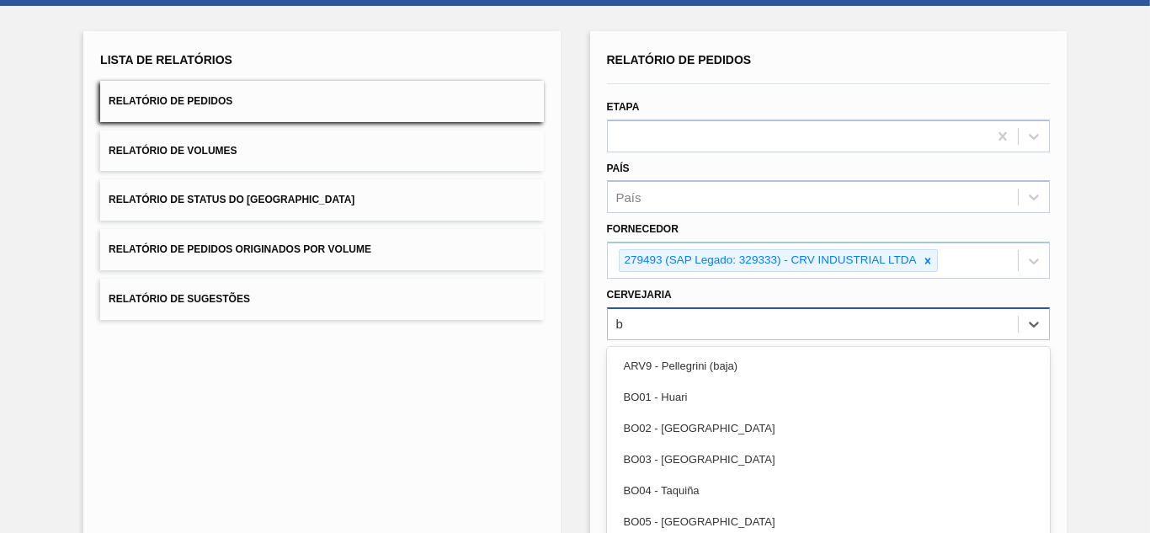
scroll to position [152, 0]
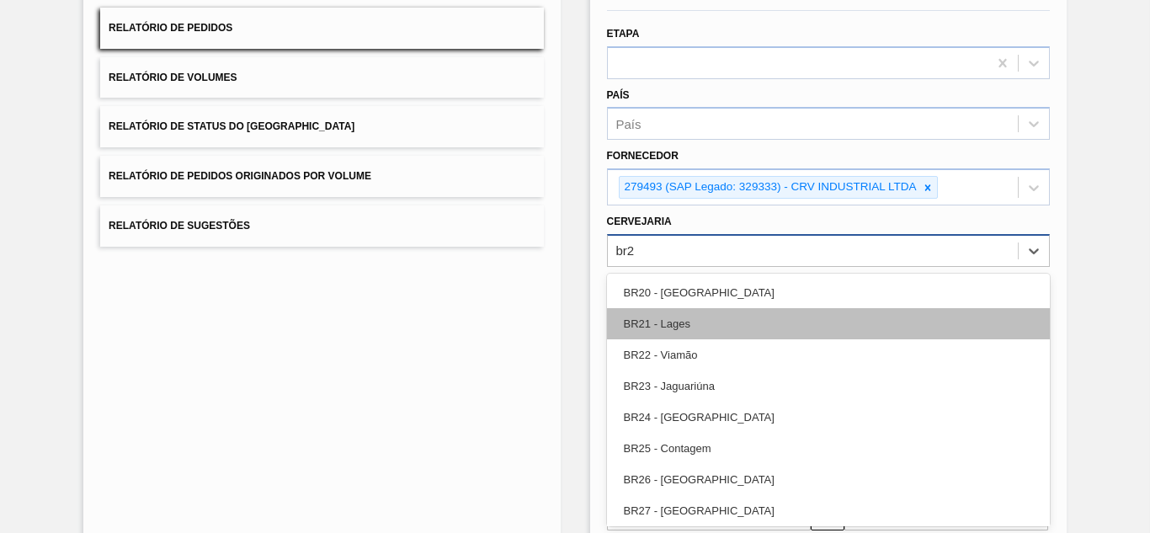
type input "br20"
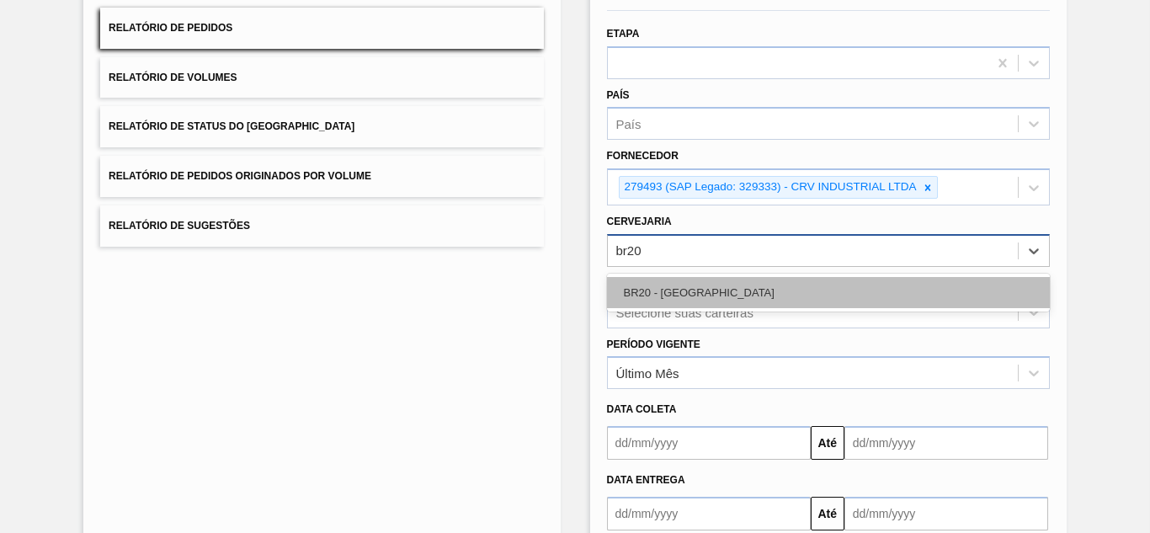
click at [738, 294] on div "BR20 - [GEOGRAPHIC_DATA]" at bounding box center [828, 292] width 443 height 31
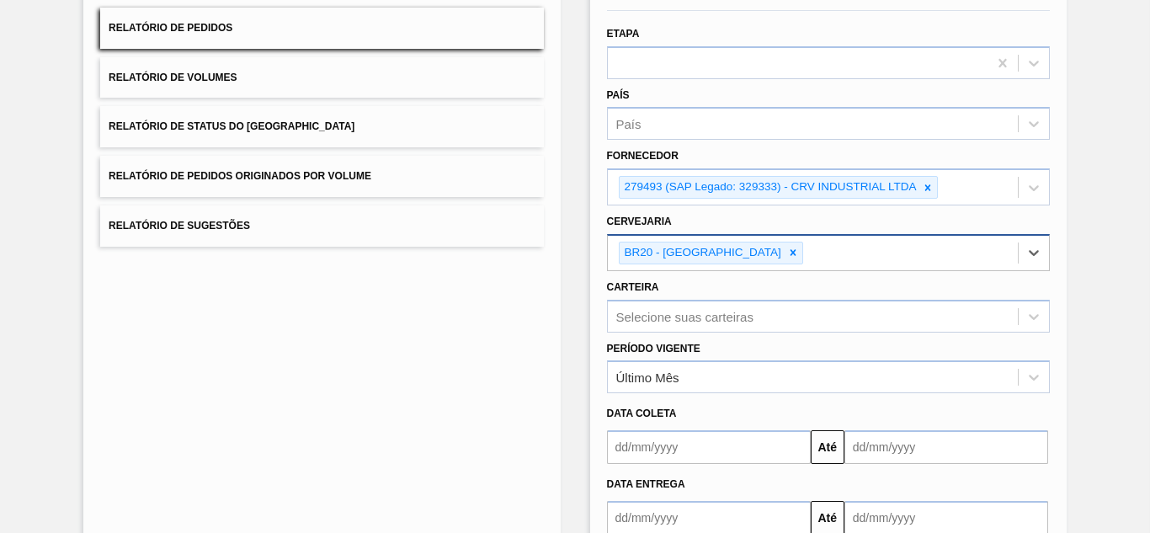
scroll to position [255, 0]
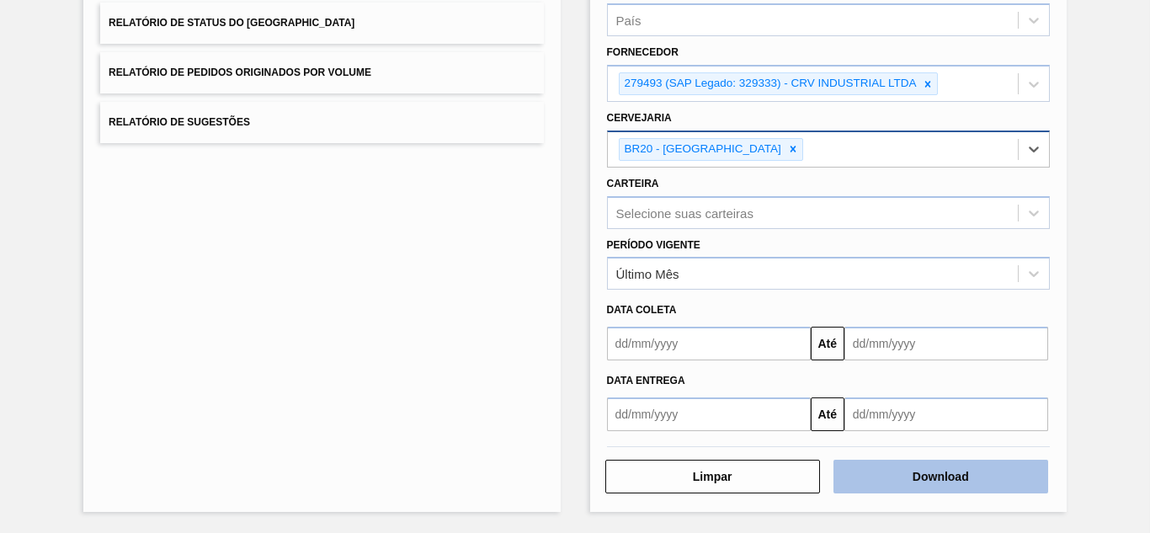
click at [914, 482] on button "Download" at bounding box center [941, 477] width 215 height 34
